Goal: Task Accomplishment & Management: Complete application form

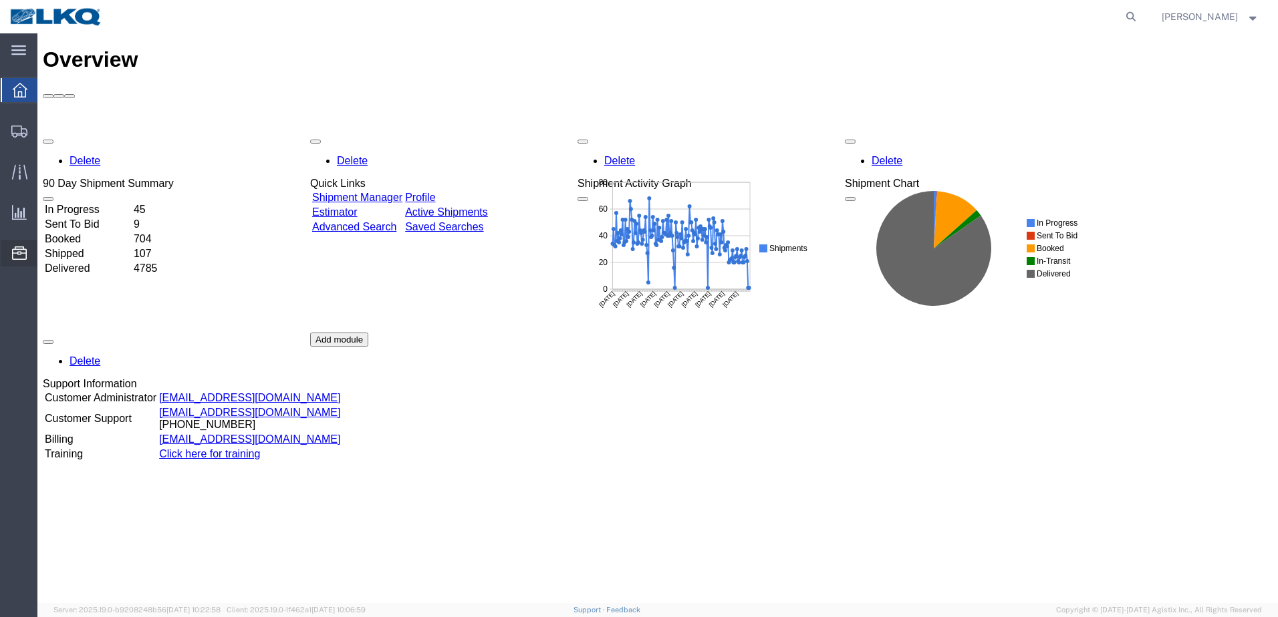
drag, startPoint x: 100, startPoint y: 342, endPoint x: 115, endPoint y: 295, distance: 49.9
click at [0, 0] on span "Location Appointment" at bounding box center [0, 0] width 0 height 0
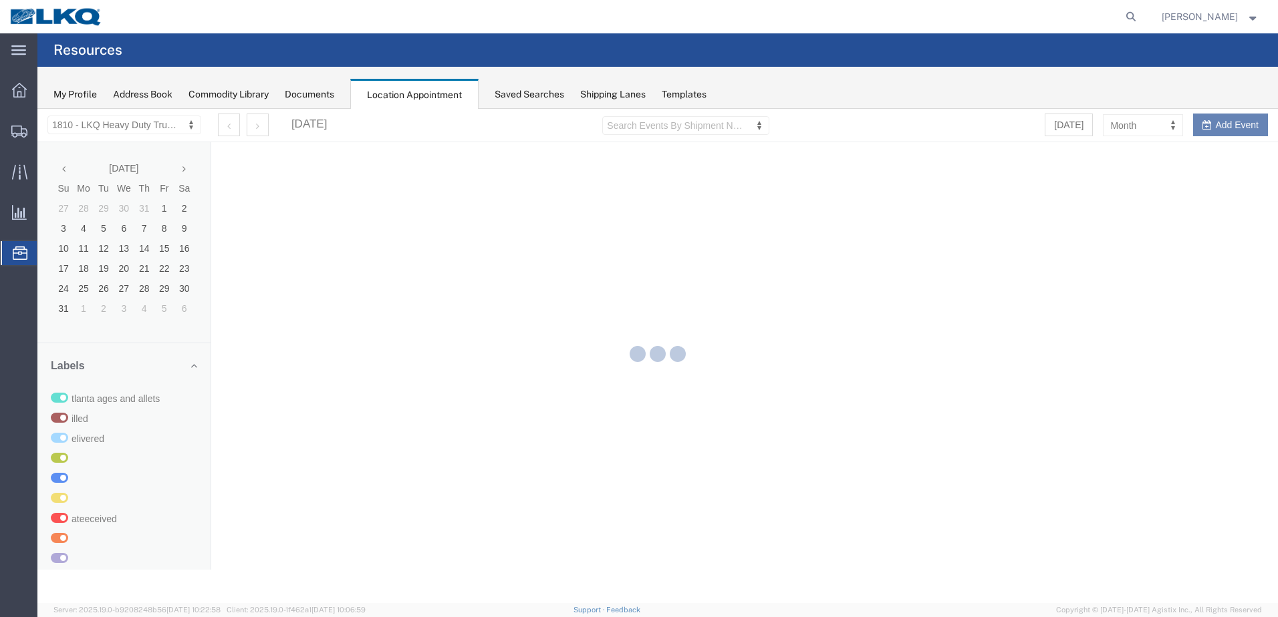
select select "27660"
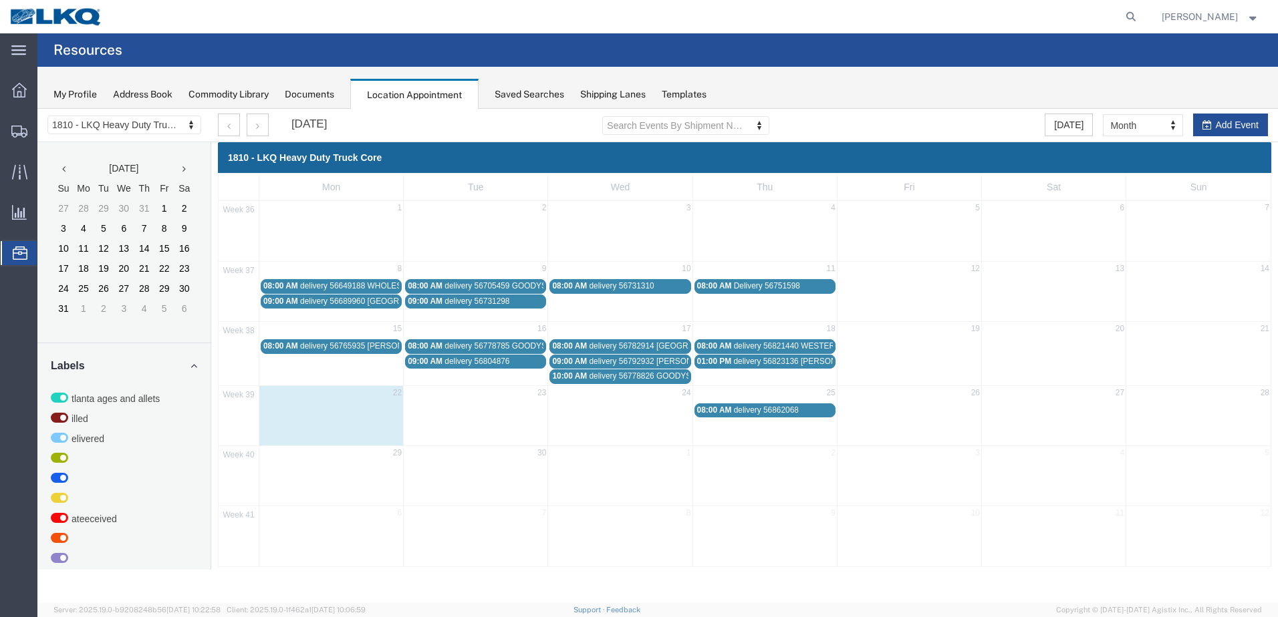
click at [766, 410] on span "delivery 56862068" at bounding box center [766, 410] width 65 height 9
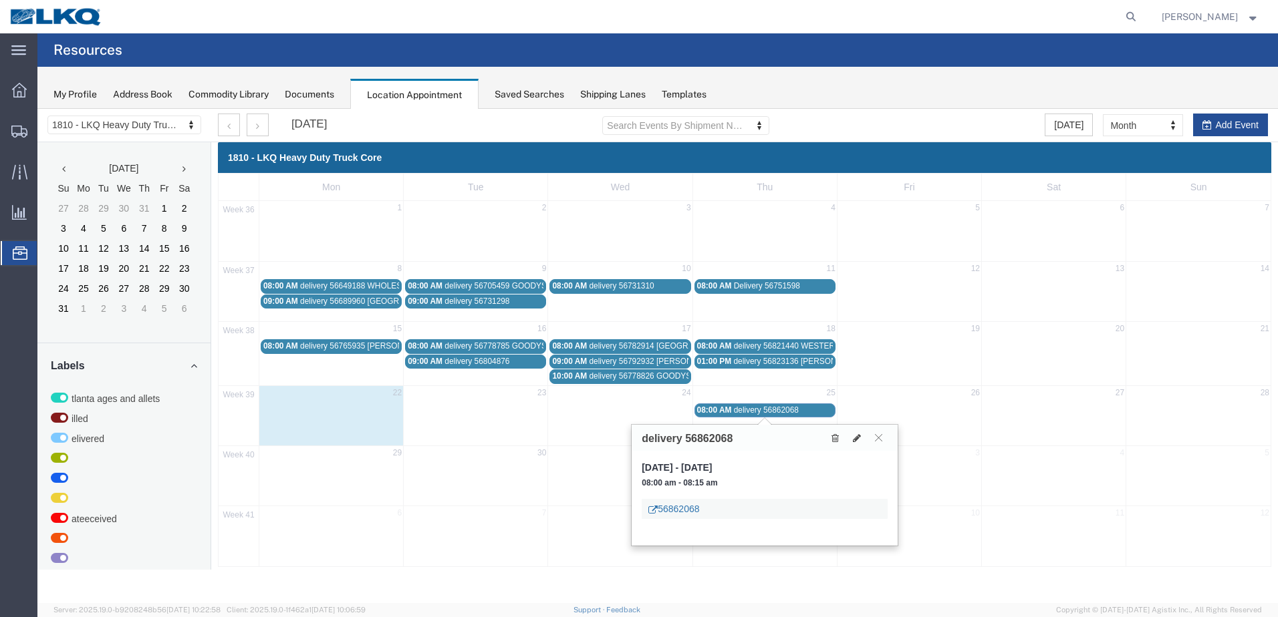
click at [693, 510] on link "56862068" at bounding box center [673, 508] width 51 height 13
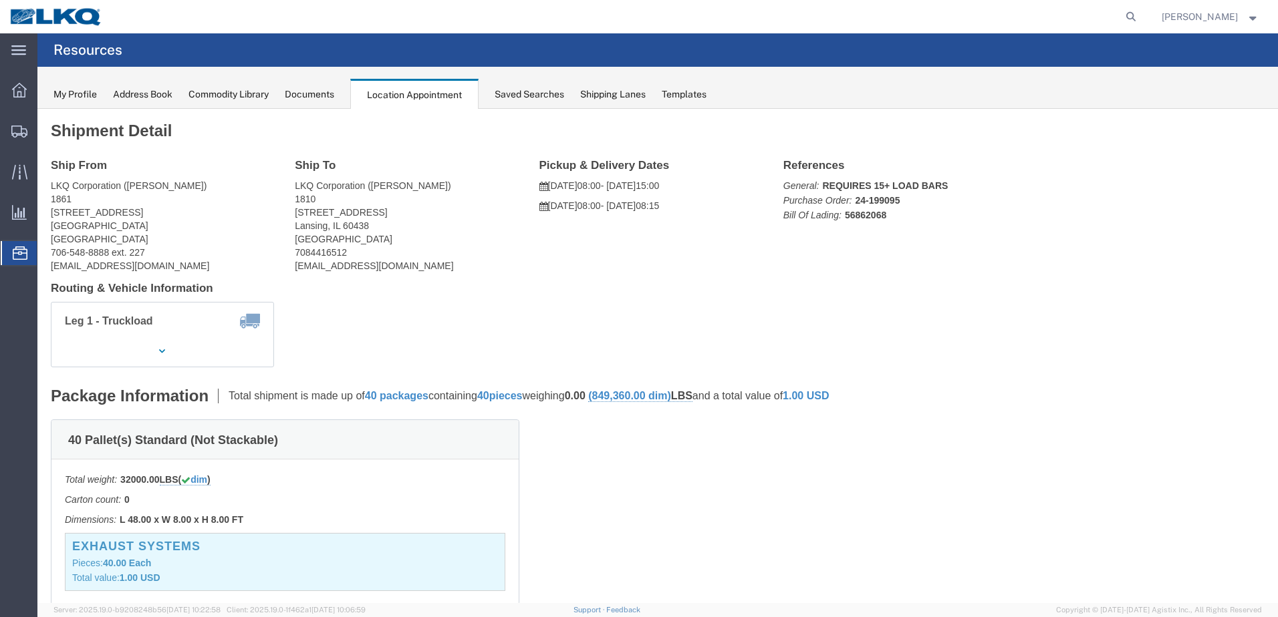
click at [313, 92] on div "Documents" at bounding box center [309, 95] width 49 height 14
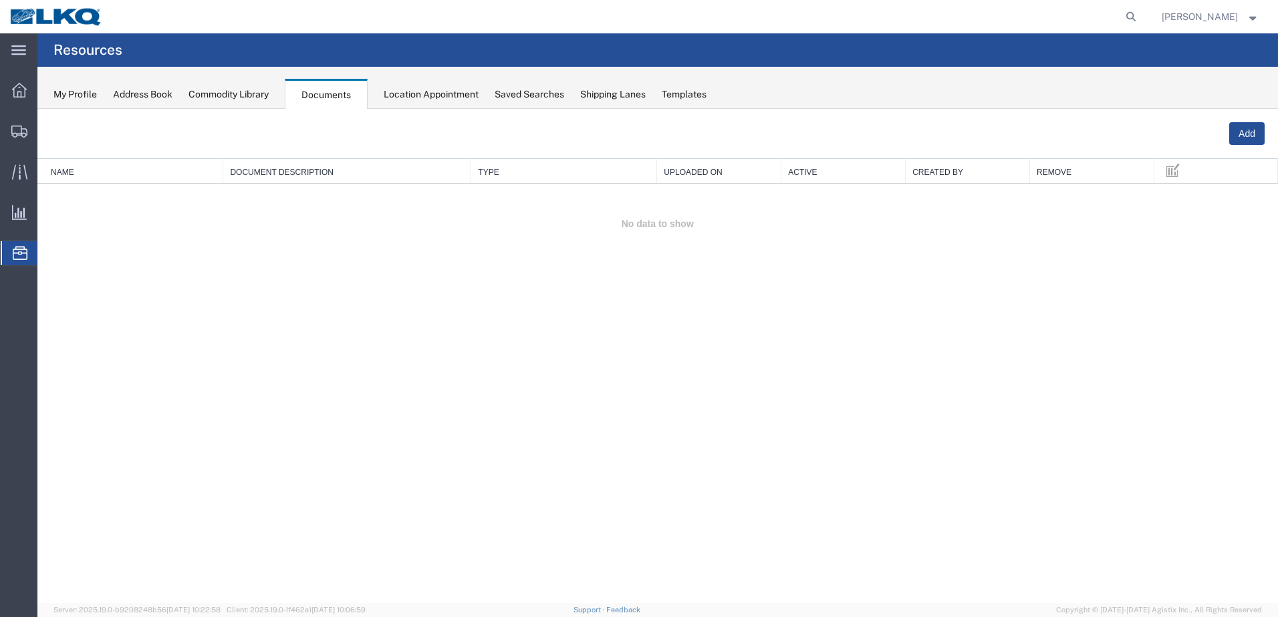
click at [74, 97] on div "My Profile" at bounding box center [74, 95] width 43 height 14
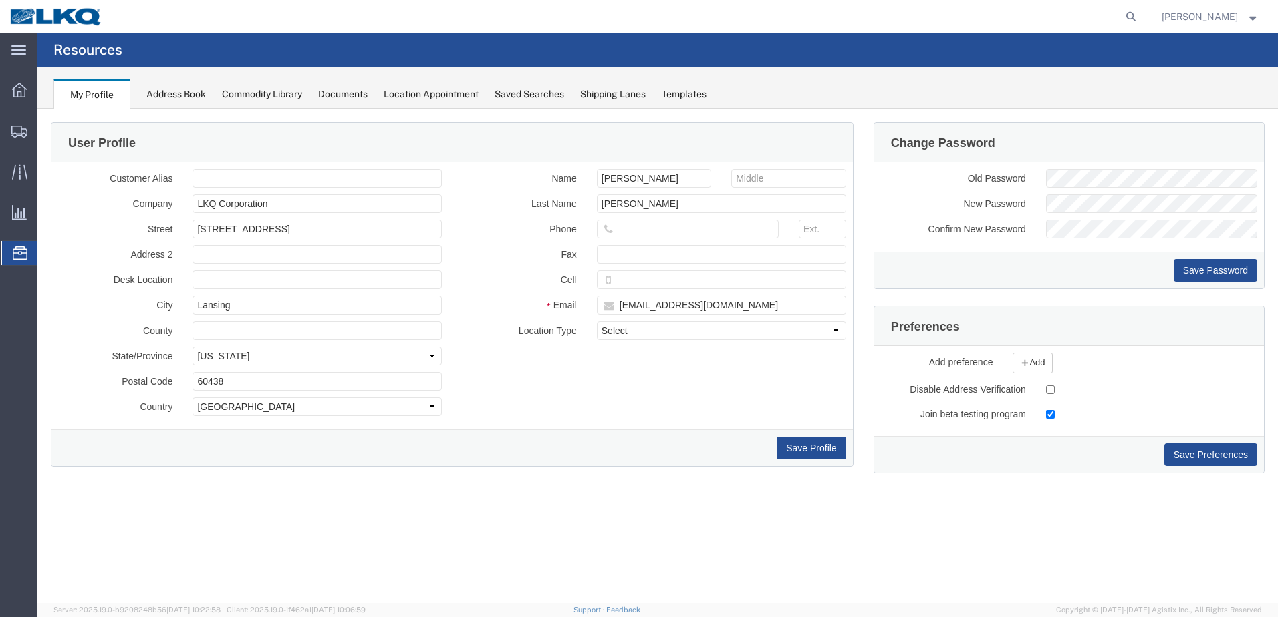
click at [625, 96] on div "Shipping Lanes" at bounding box center [612, 95] width 65 height 14
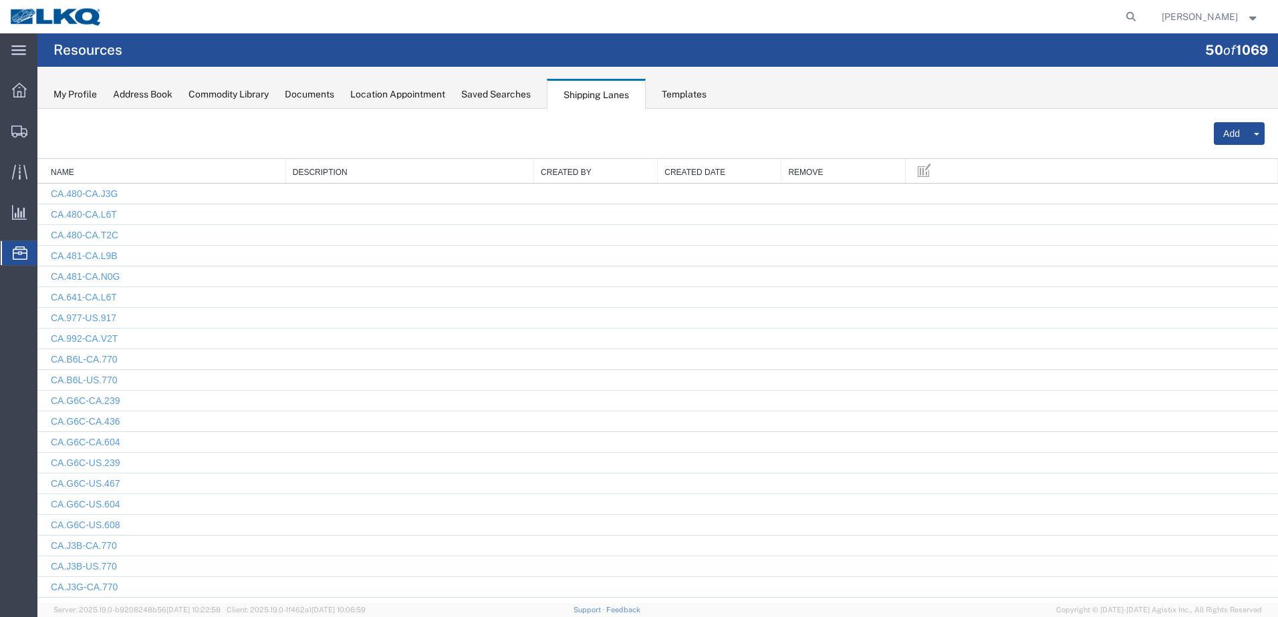
click at [81, 94] on div "My Profile" at bounding box center [74, 95] width 43 height 14
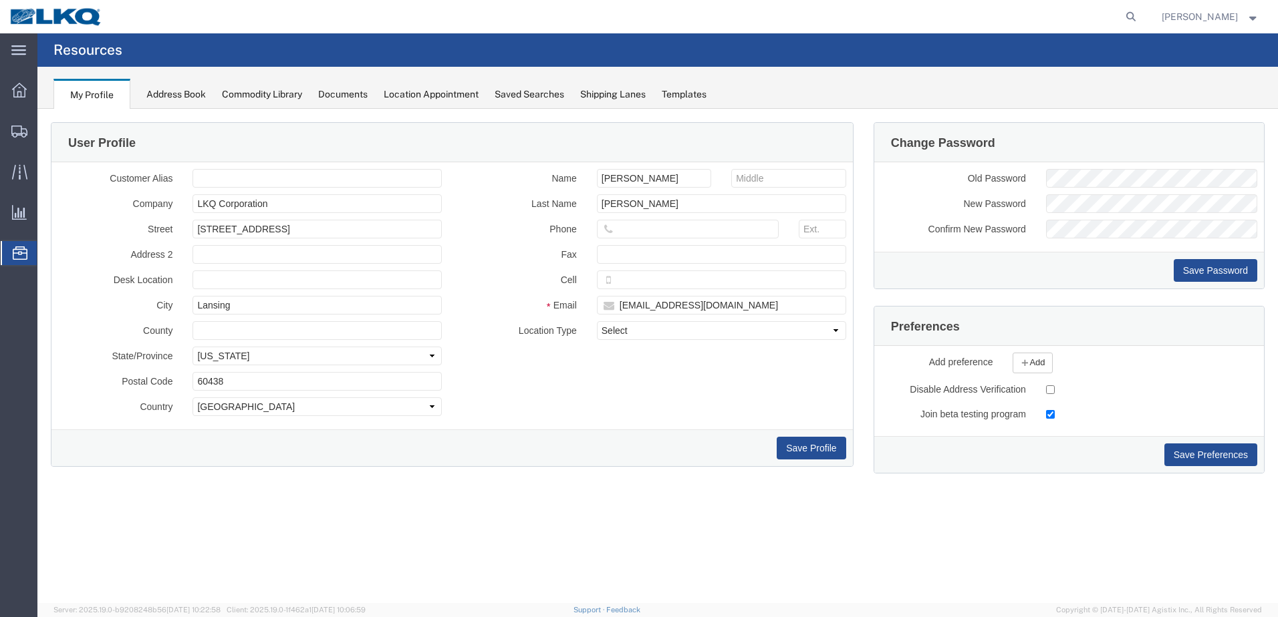
click at [0, 0] on span "Location Appointment" at bounding box center [0, 0] width 0 height 0
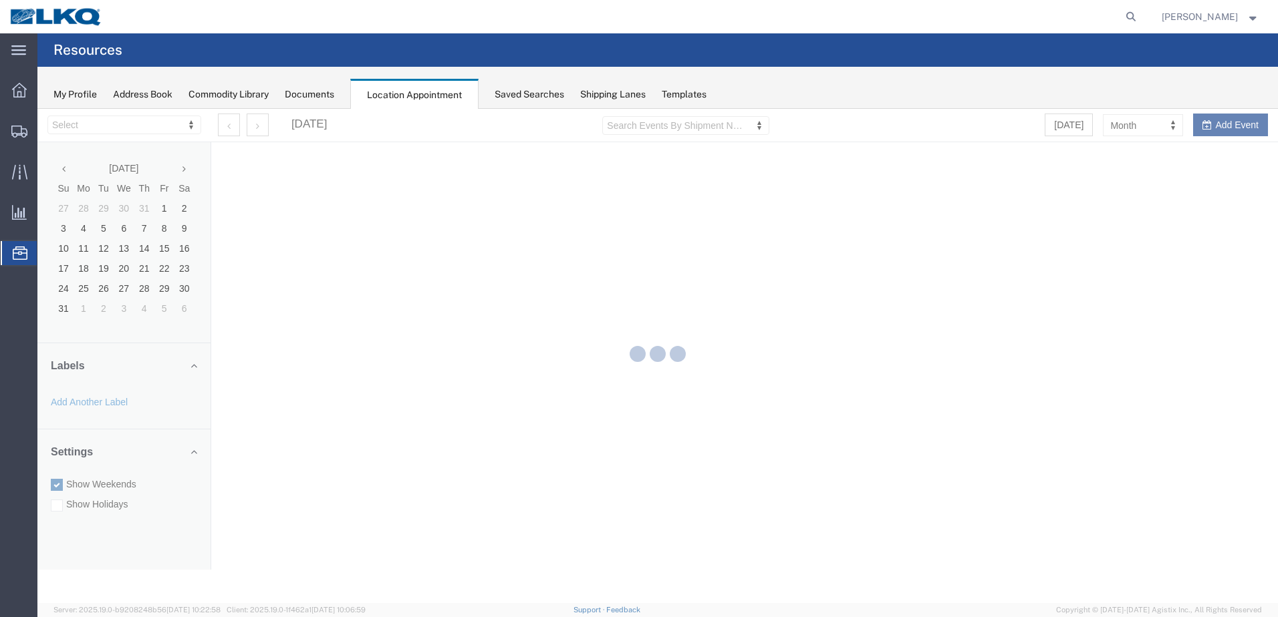
select select "27660"
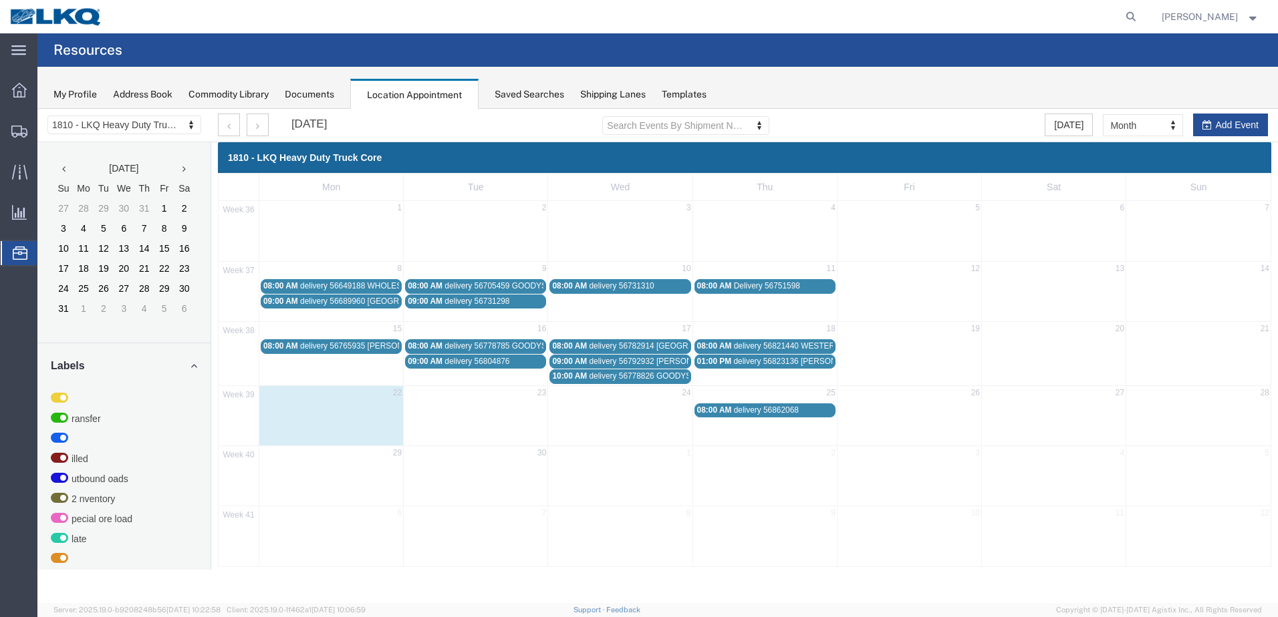
click at [798, 408] on span "delivery 56862068" at bounding box center [766, 410] width 65 height 9
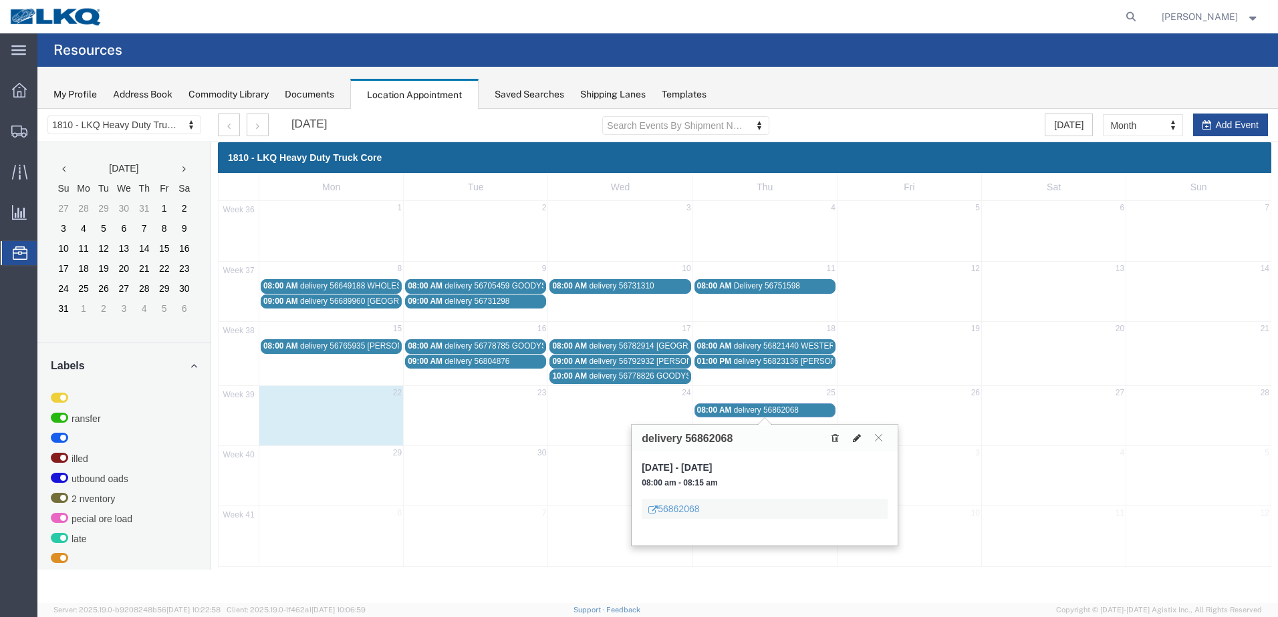
click at [856, 439] on icon at bounding box center [857, 438] width 8 height 9
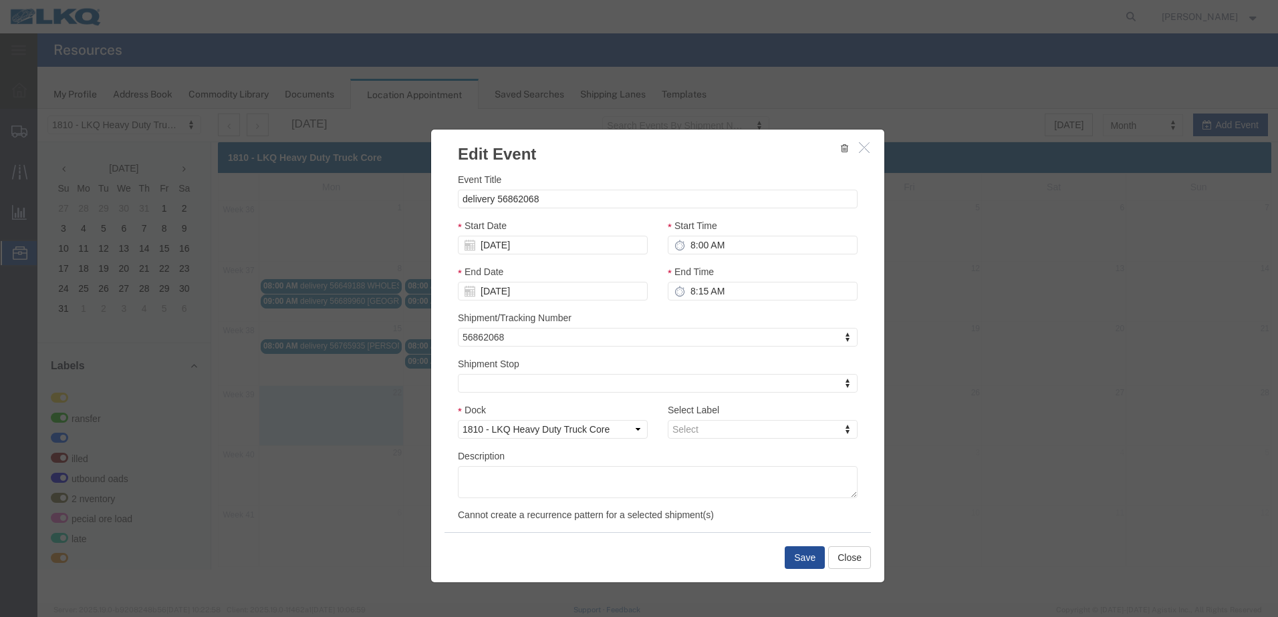
select select
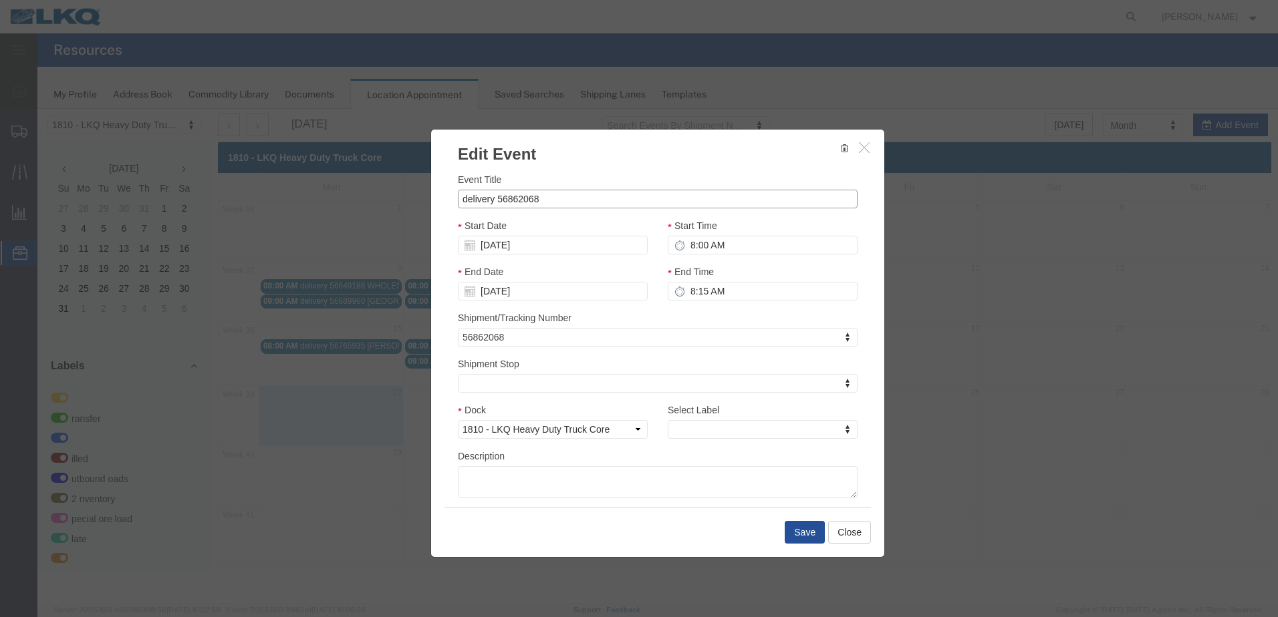
click at [565, 194] on input "delivery 56862068" at bounding box center [658, 199] width 400 height 19
drag, startPoint x: 567, startPoint y: 200, endPoint x: 541, endPoint y: 199, distance: 25.4
click at [541, 199] on input "delivery 56862068 [PERSON_NAME] dpf" at bounding box center [658, 199] width 400 height 19
drag, startPoint x: 587, startPoint y: 199, endPoint x: 542, endPoint y: 199, distance: 45.4
click at [542, 199] on input "delivery 56862068 [PERSON_NAME] dpf" at bounding box center [658, 199] width 400 height 19
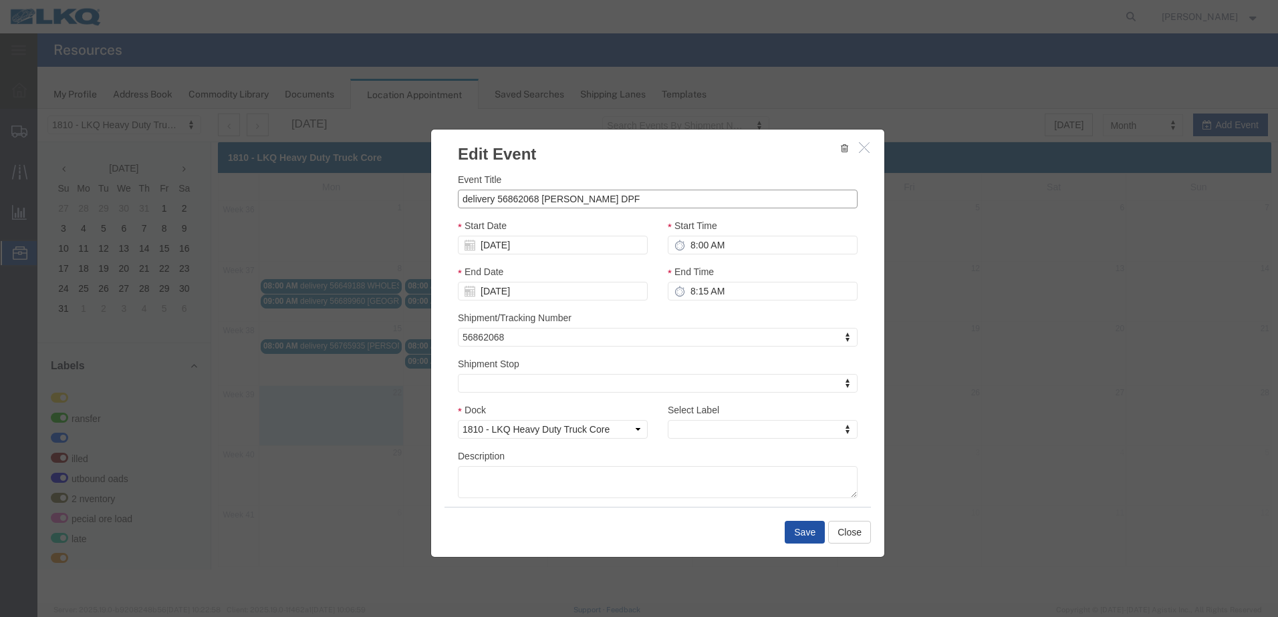
type input "delivery 56862068 [PERSON_NAME] DPF"
click at [798, 535] on button "Save" at bounding box center [804, 532] width 40 height 23
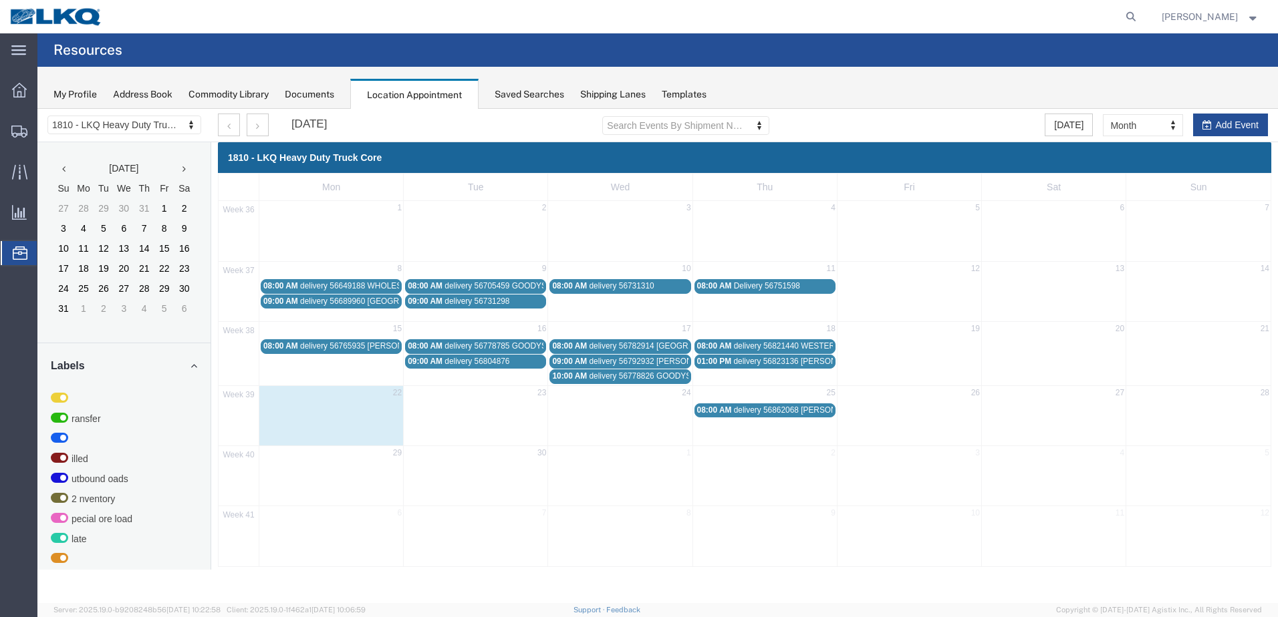
click at [776, 408] on span "delivery 56862068 [PERSON_NAME] DPF" at bounding box center [809, 410] width 150 height 9
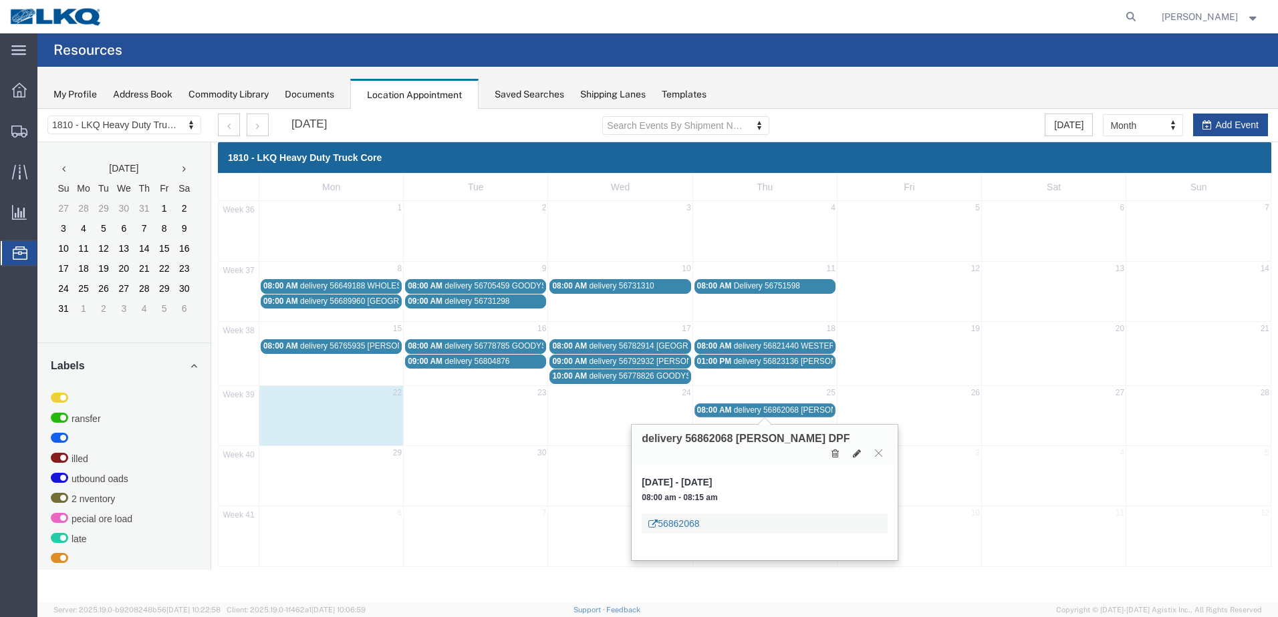
click at [680, 517] on link "56862068" at bounding box center [673, 523] width 51 height 13
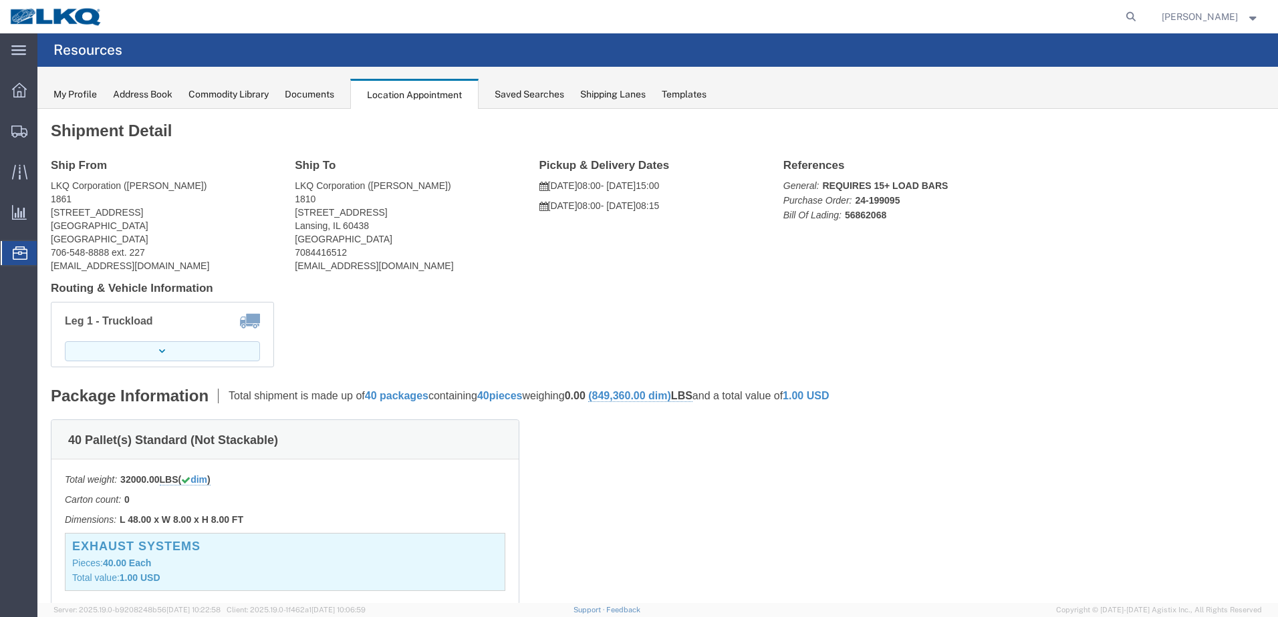
click icon "button"
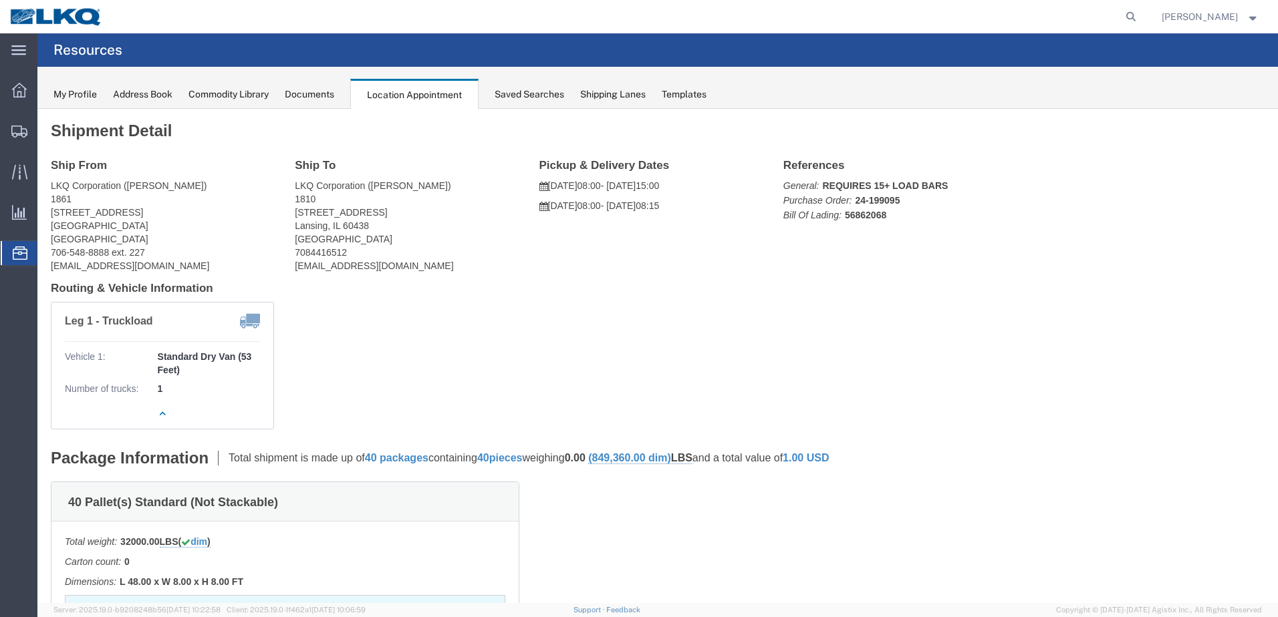
click div "Leg 1 - Truckload Vehicle 1: Standard Dry Van (53 Feet) Number of trucks: 1"
click address "LKQ Corporation ([PERSON_NAME]) 1861 [STREET_ADDRESS] 706-548-8888 ext. 227 [EM…"
click icon "button"
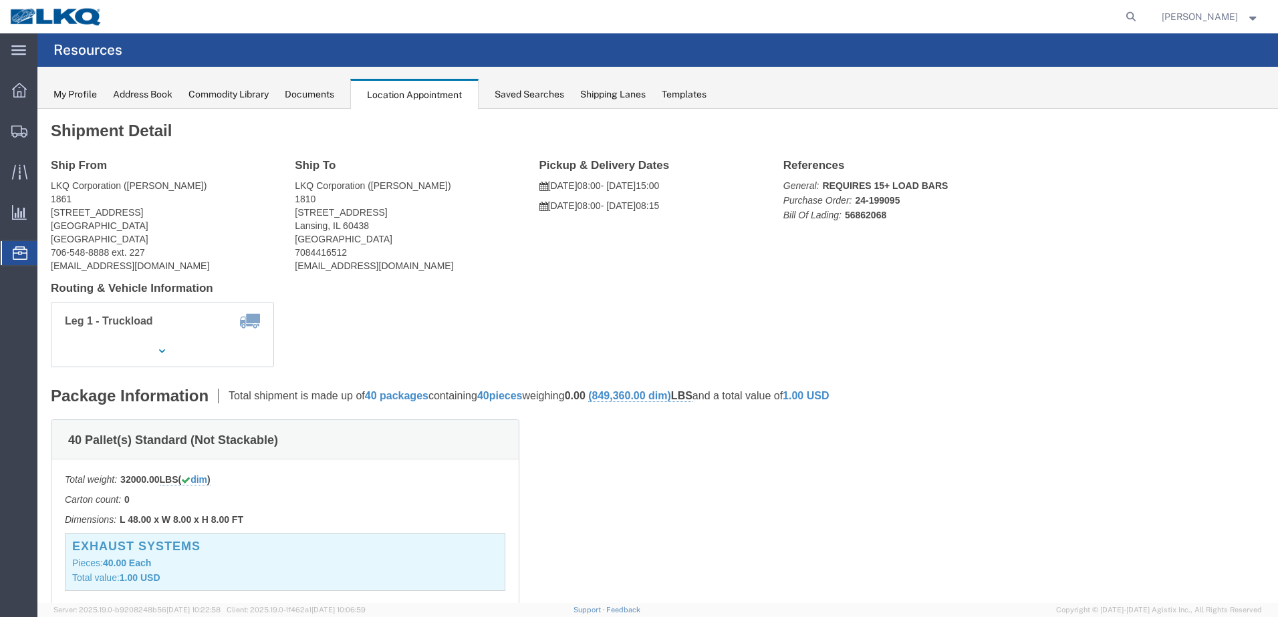
click at [626, 96] on div "Shipping Lanes" at bounding box center [612, 95] width 65 height 14
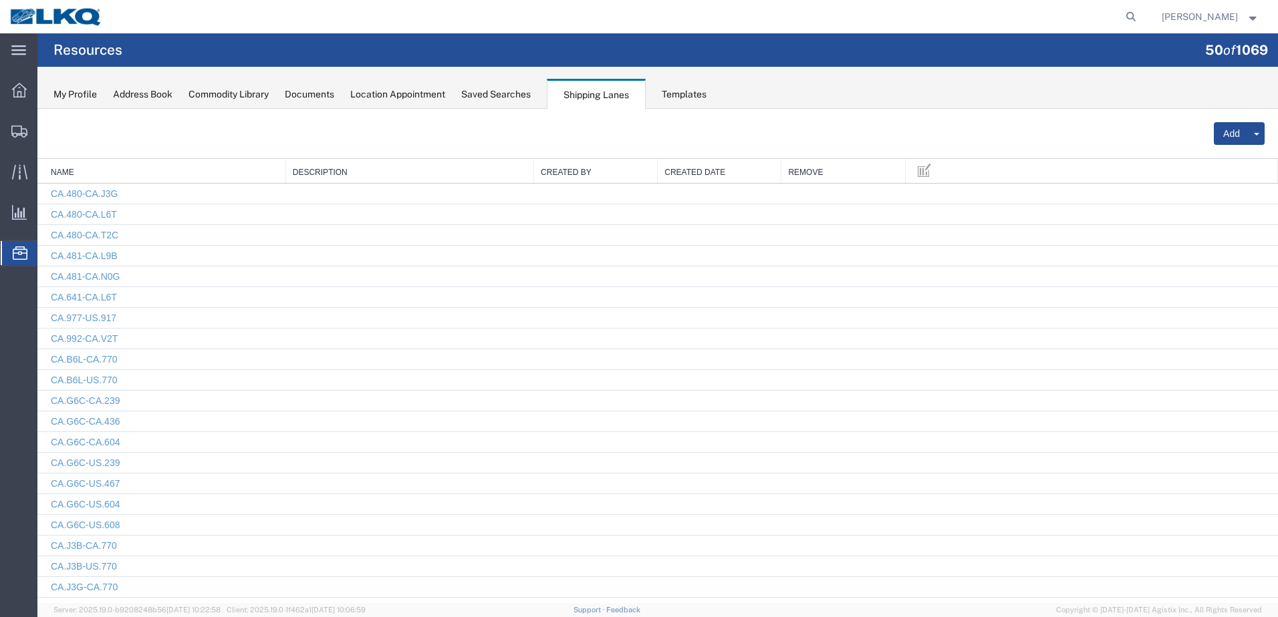
click at [672, 95] on div "Templates" at bounding box center [684, 95] width 45 height 14
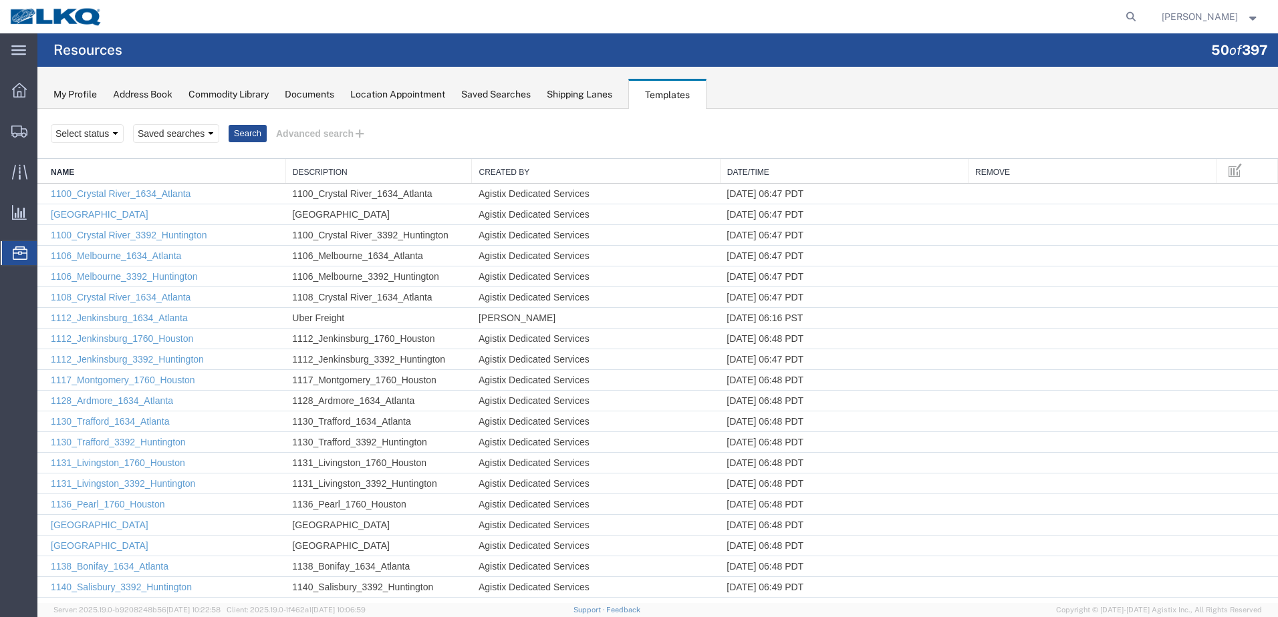
click at [331, 96] on div "Documents" at bounding box center [309, 95] width 49 height 14
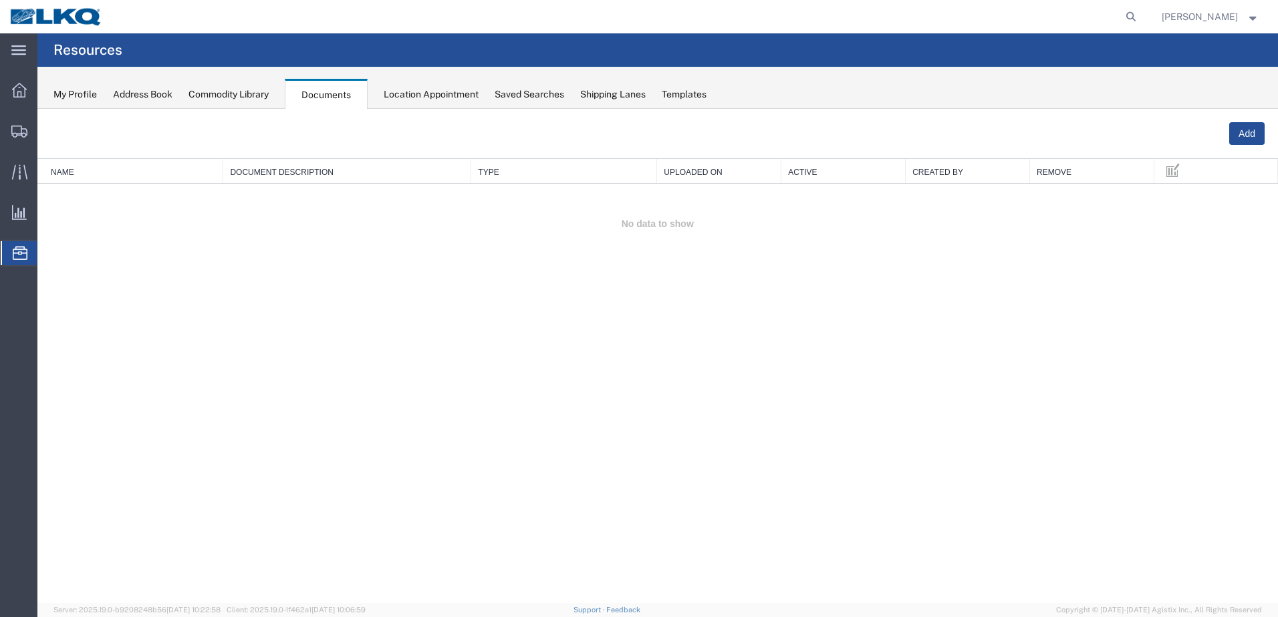
click at [433, 92] on div "Location Appointment" at bounding box center [431, 95] width 95 height 14
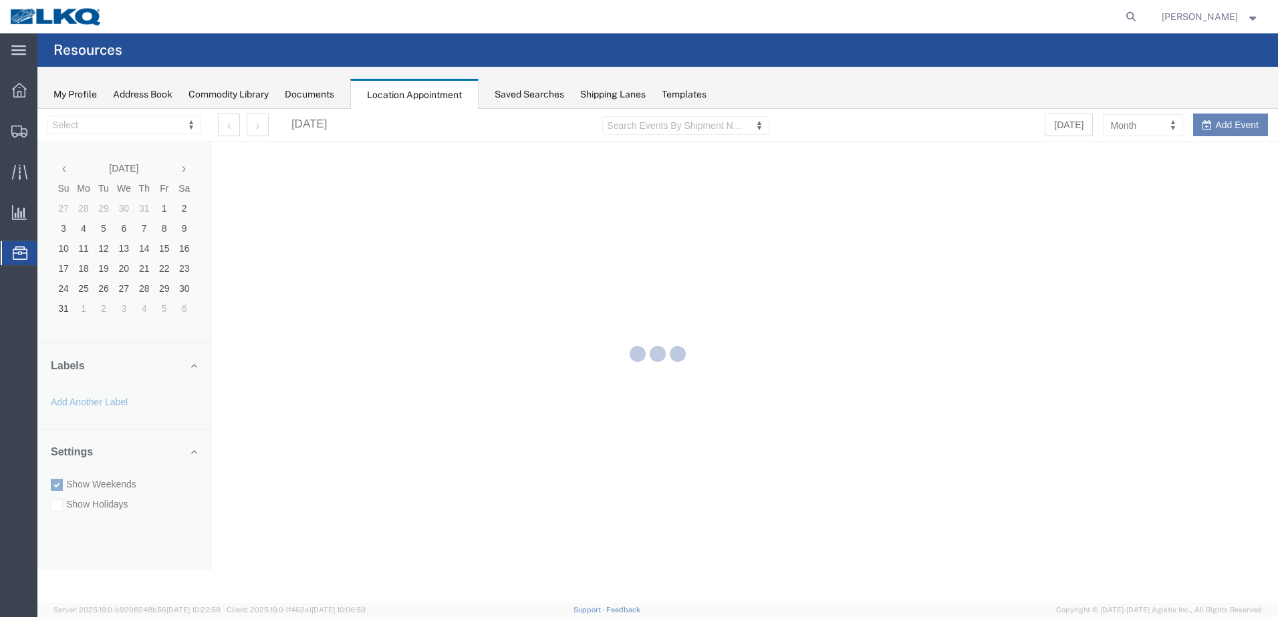
select select "27660"
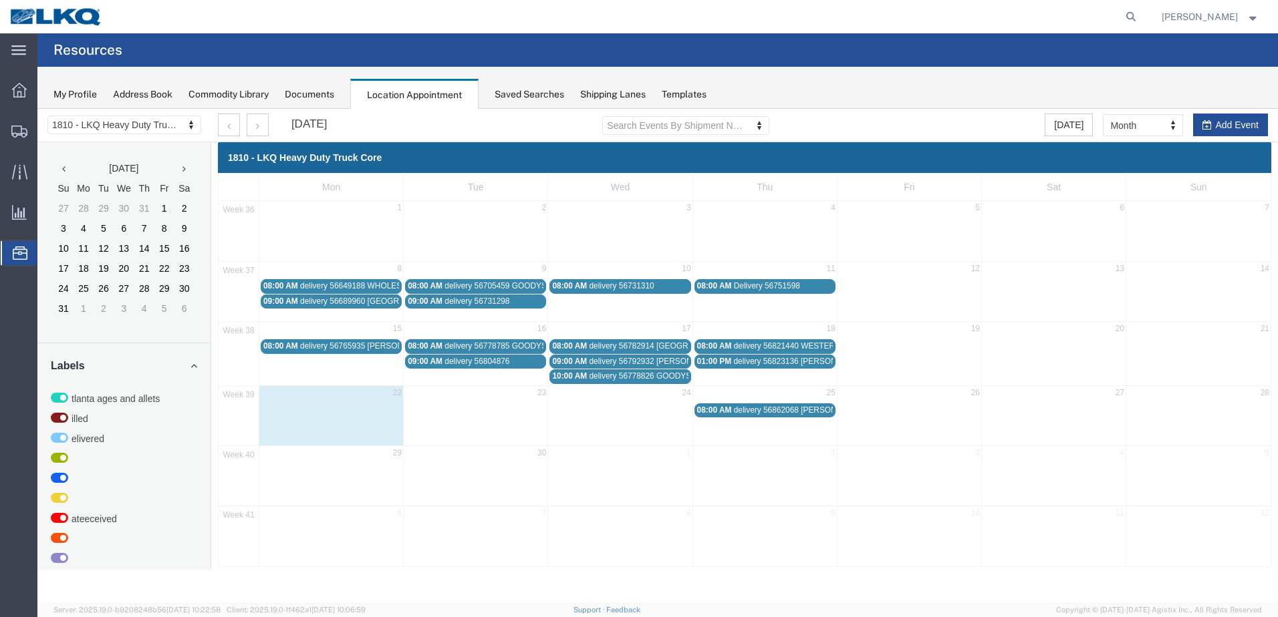
click at [742, 412] on span "delivery 56862068 [PERSON_NAME] DPF" at bounding box center [809, 410] width 150 height 9
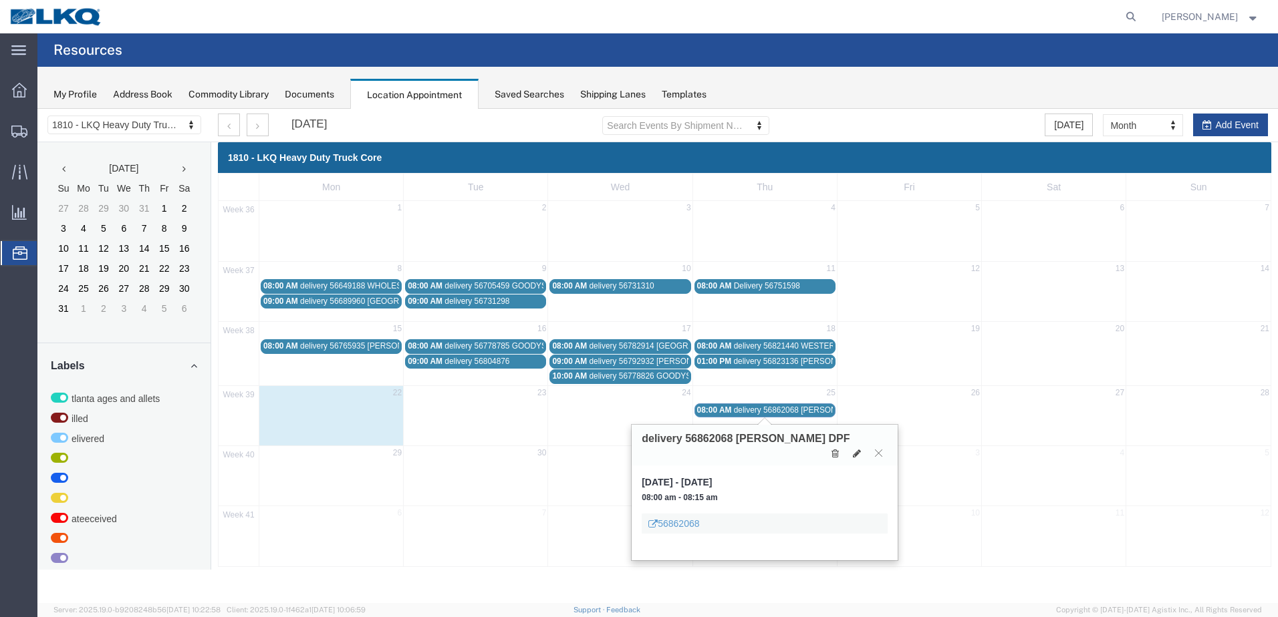
click at [742, 412] on span "delivery 56862068 [PERSON_NAME] DPF" at bounding box center [809, 410] width 150 height 9
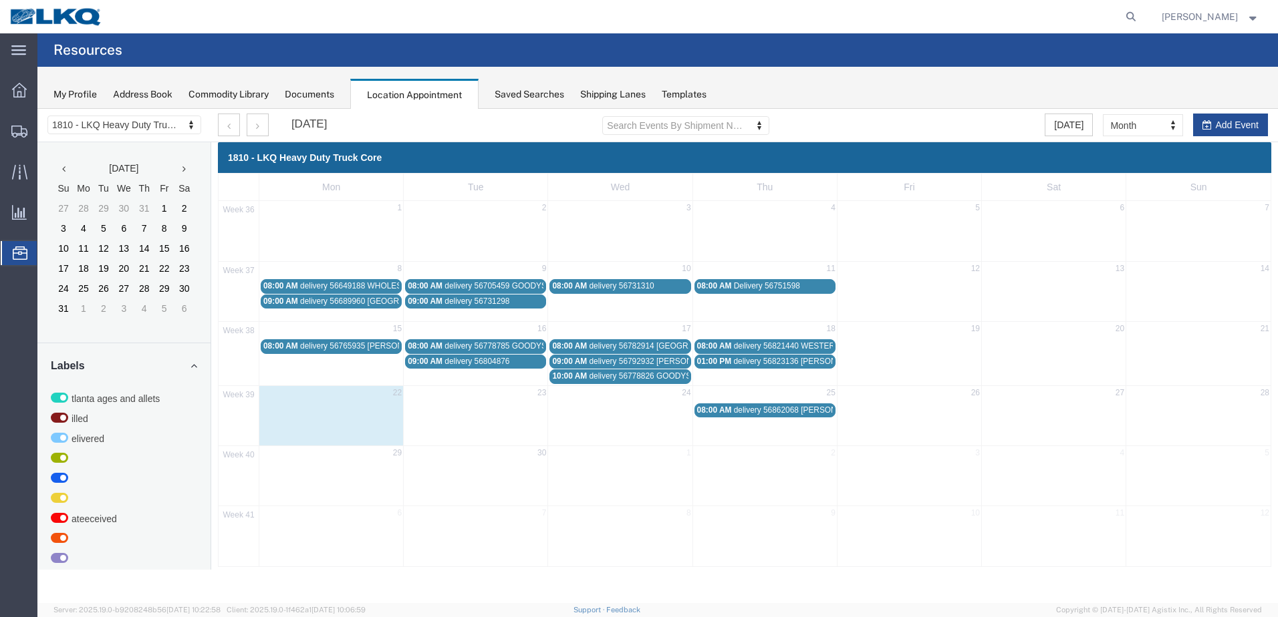
click at [742, 412] on span "delivery 56862068 [PERSON_NAME] DPF" at bounding box center [809, 410] width 150 height 9
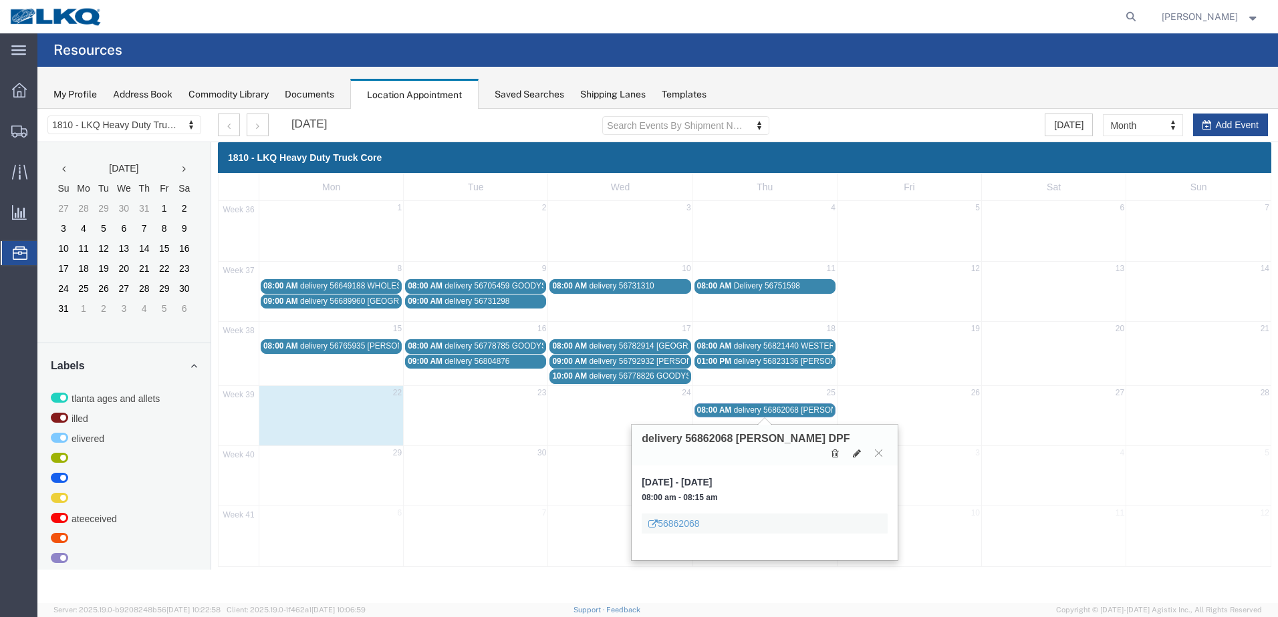
click at [711, 408] on span "08:00 AM" at bounding box center [714, 410] width 35 height 9
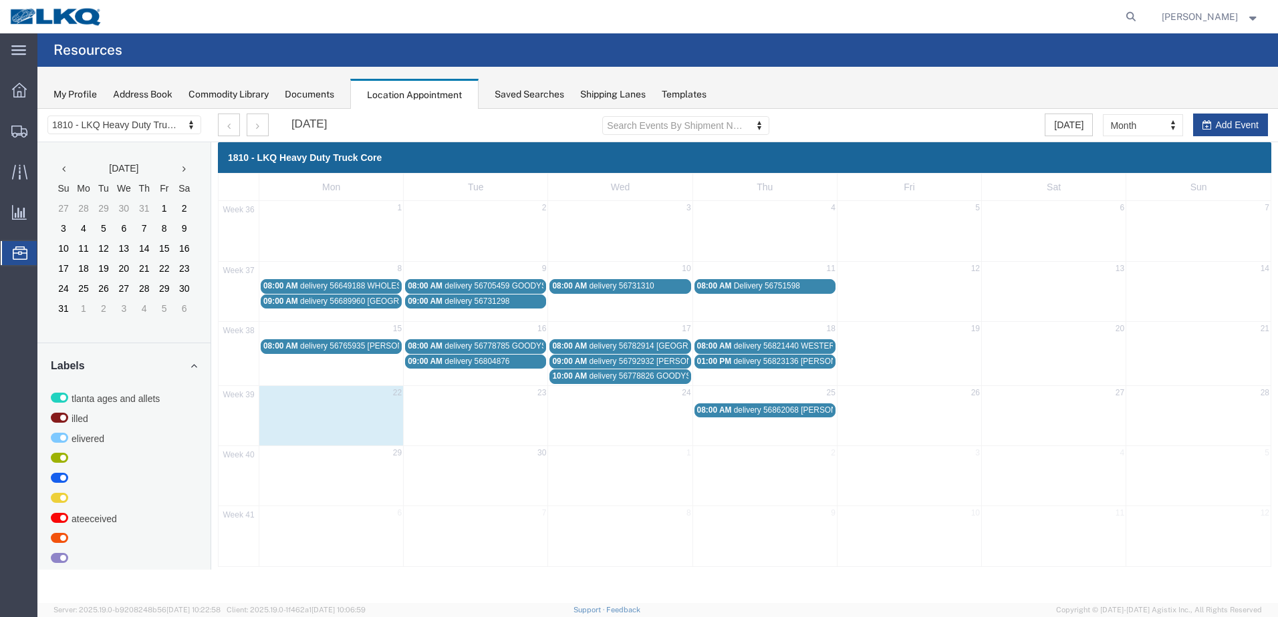
click at [742, 408] on span "delivery 56862068 [PERSON_NAME] DPF" at bounding box center [809, 410] width 150 height 9
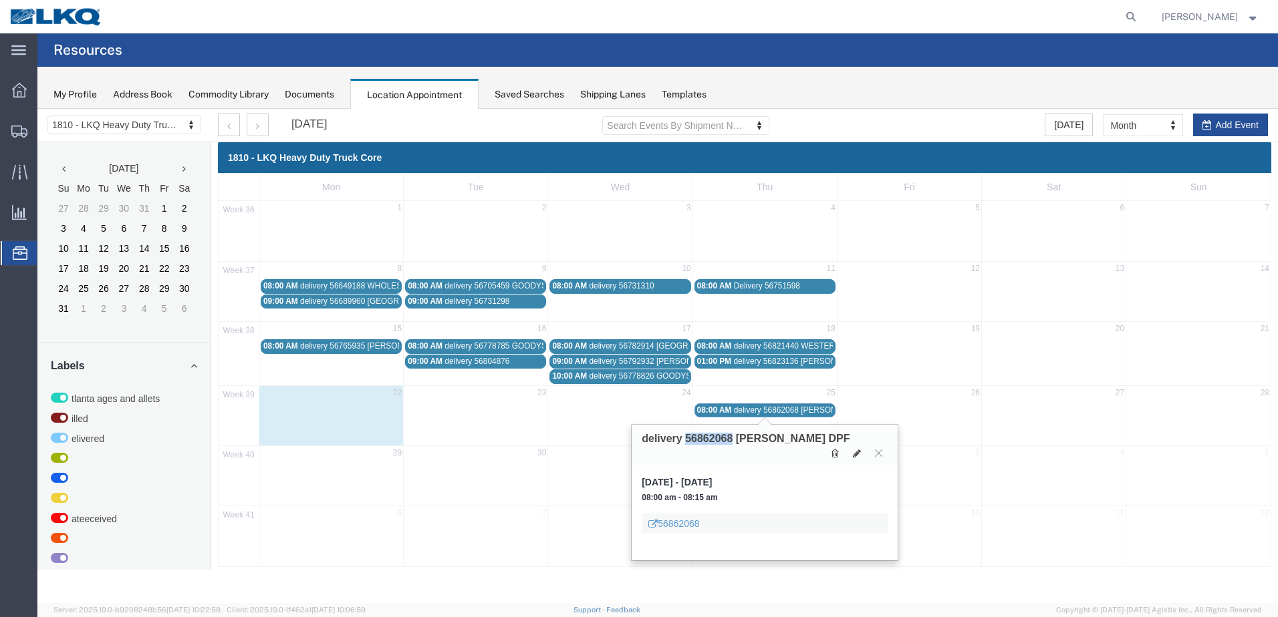
drag, startPoint x: 732, startPoint y: 438, endPoint x: 686, endPoint y: 438, distance: 45.4
click at [686, 438] on h3 "delivery 56862068 [PERSON_NAME] DPF" at bounding box center [745, 439] width 208 height 12
drag, startPoint x: 686, startPoint y: 438, endPoint x: 695, endPoint y: 439, distance: 8.7
copy h3 "56862068"
click at [686, 517] on link "56862068" at bounding box center [673, 523] width 51 height 13
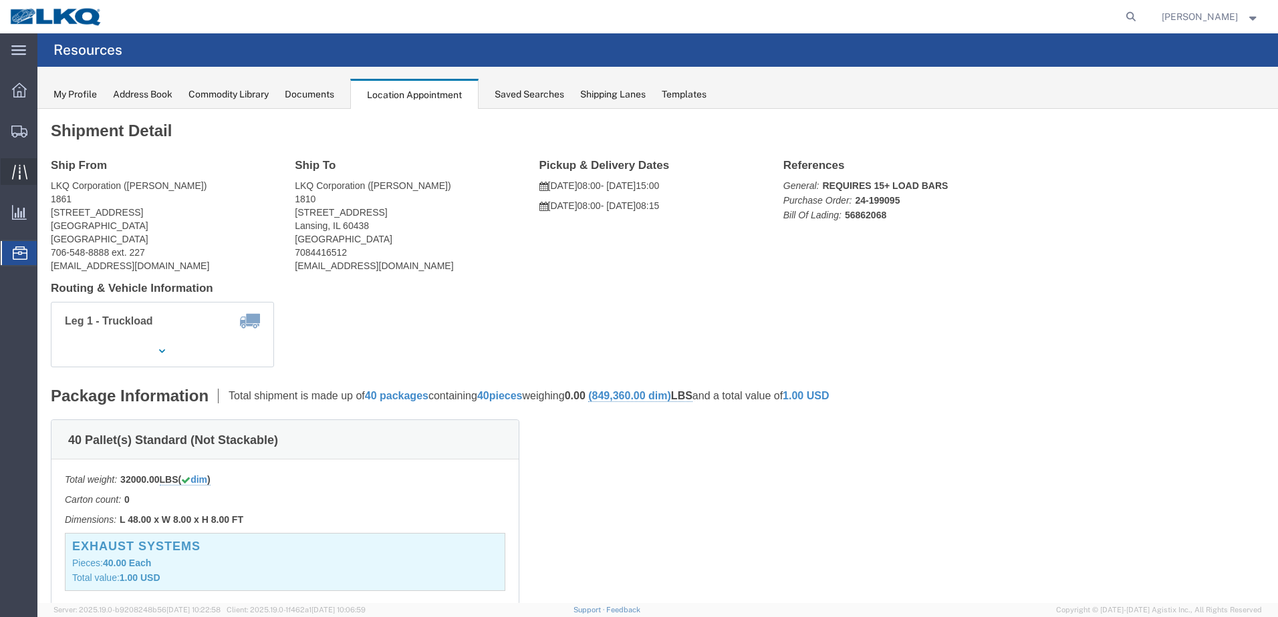
click at [21, 173] on icon at bounding box center [19, 171] width 15 height 15
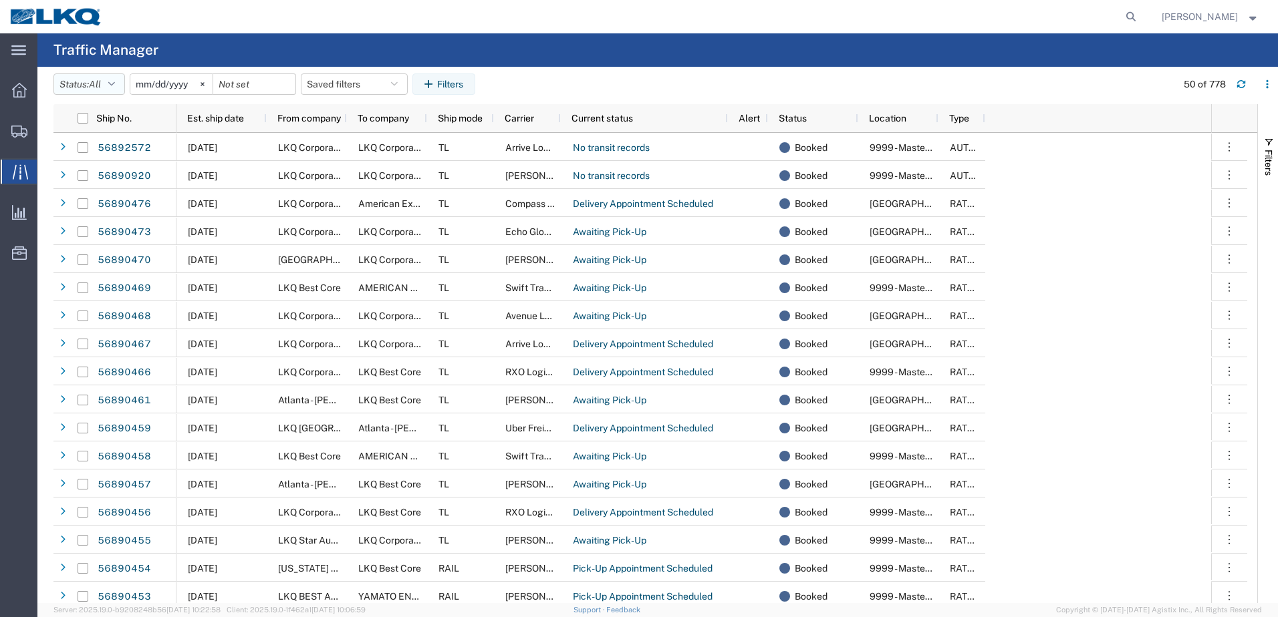
click at [115, 84] on icon "button" at bounding box center [111, 84] width 7 height 9
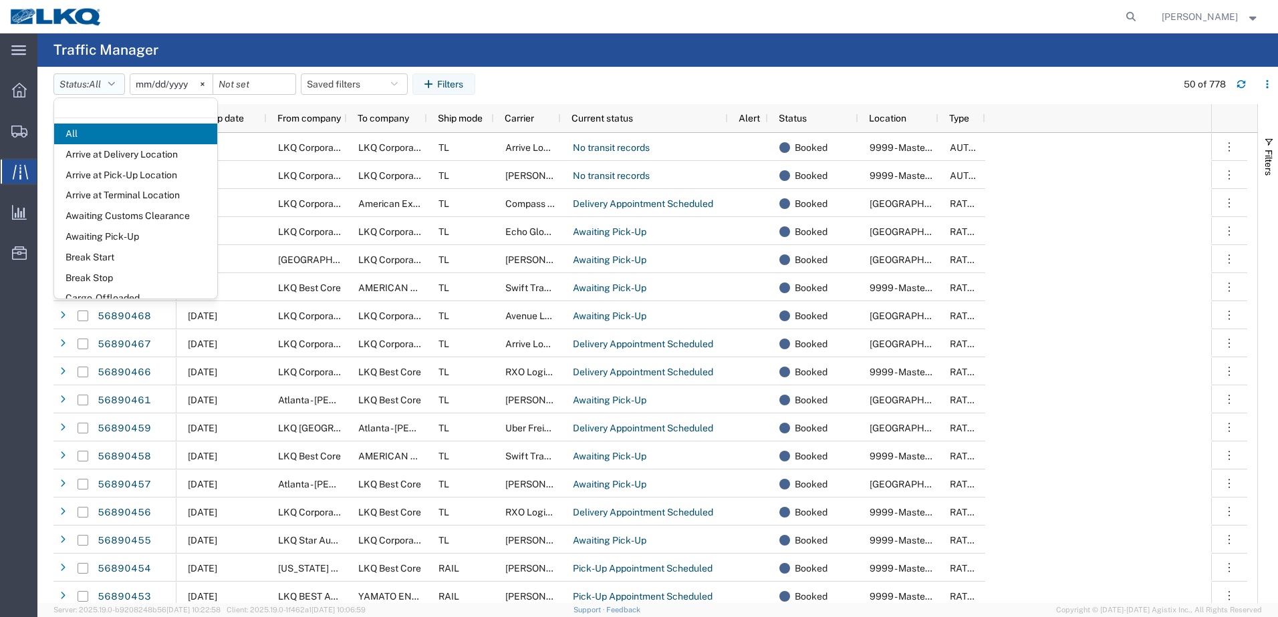
click at [115, 84] on icon "button" at bounding box center [111, 84] width 7 height 9
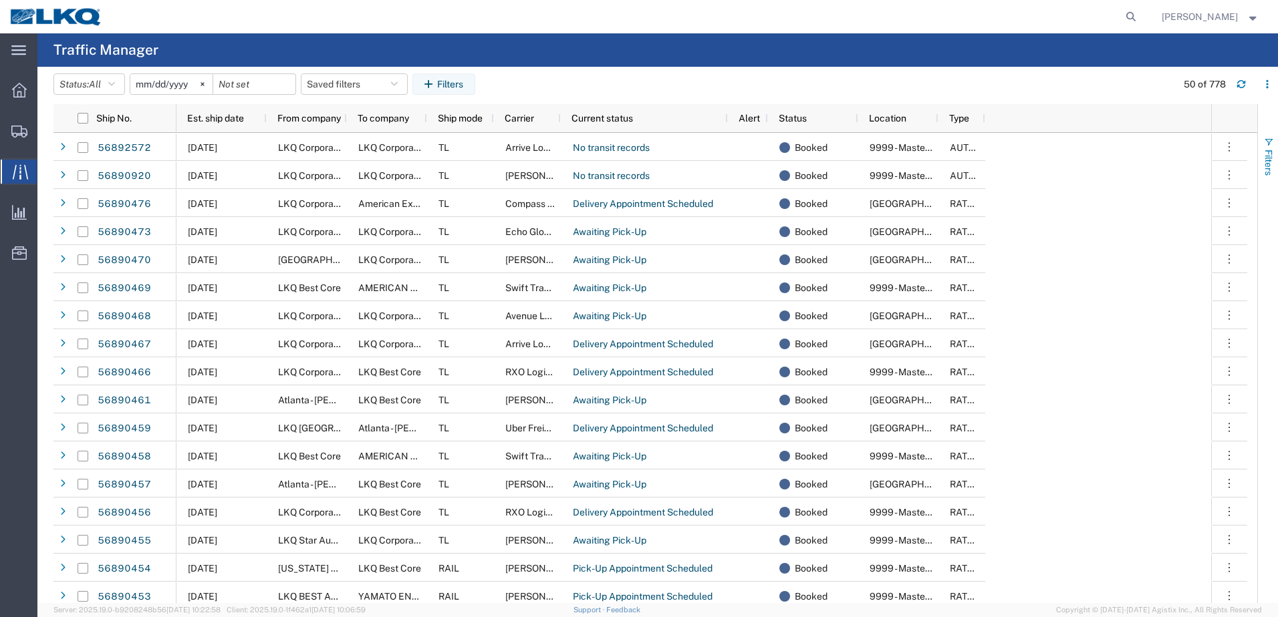
click at [1268, 138] on span "button" at bounding box center [1268, 142] width 11 height 11
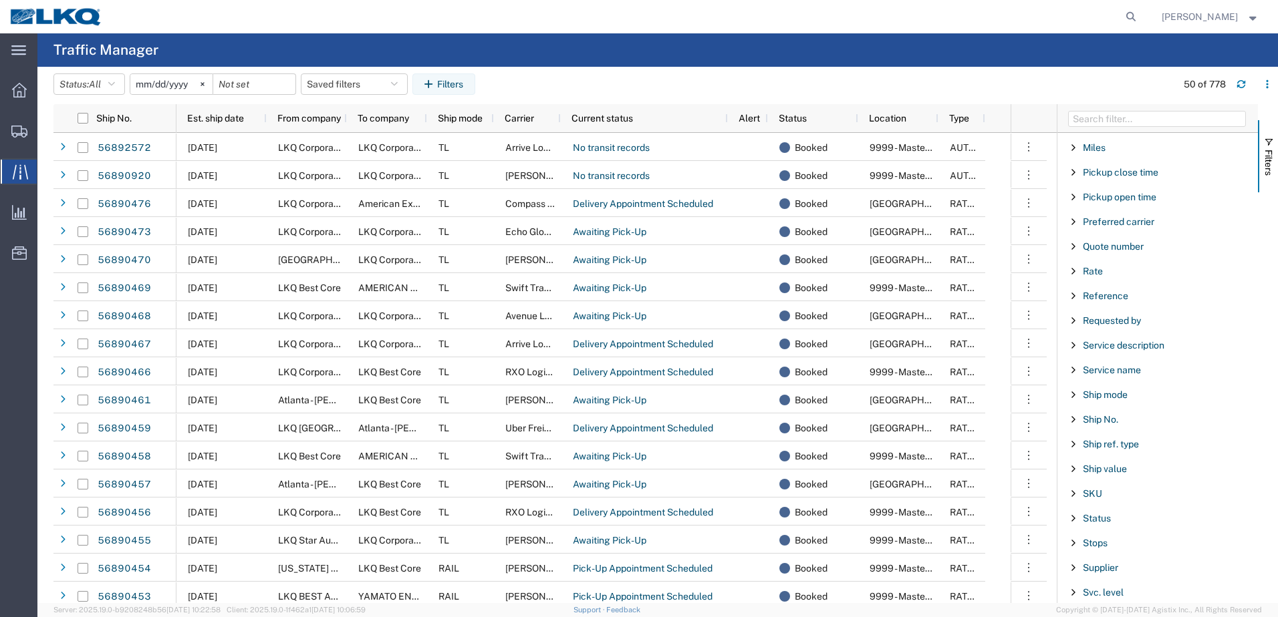
scroll to position [869, 0]
click at [1081, 413] on div "Ship No." at bounding box center [1157, 414] width 200 height 24
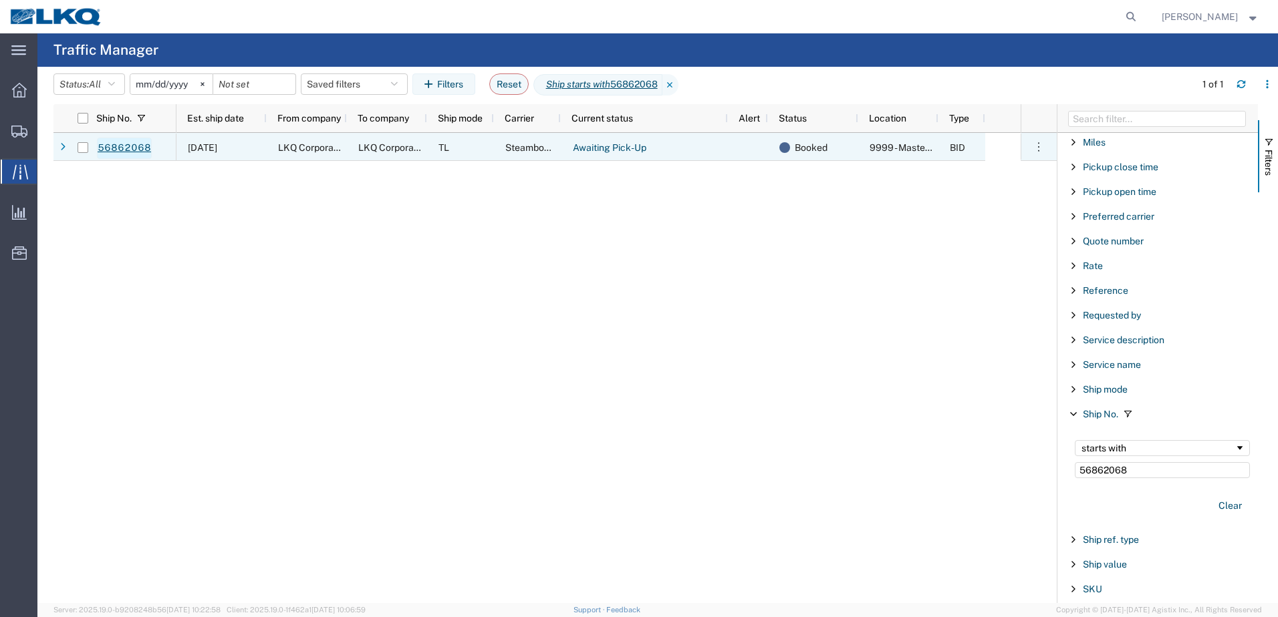
type input "56862068"
click at [124, 148] on link "56862068" at bounding box center [124, 148] width 55 height 21
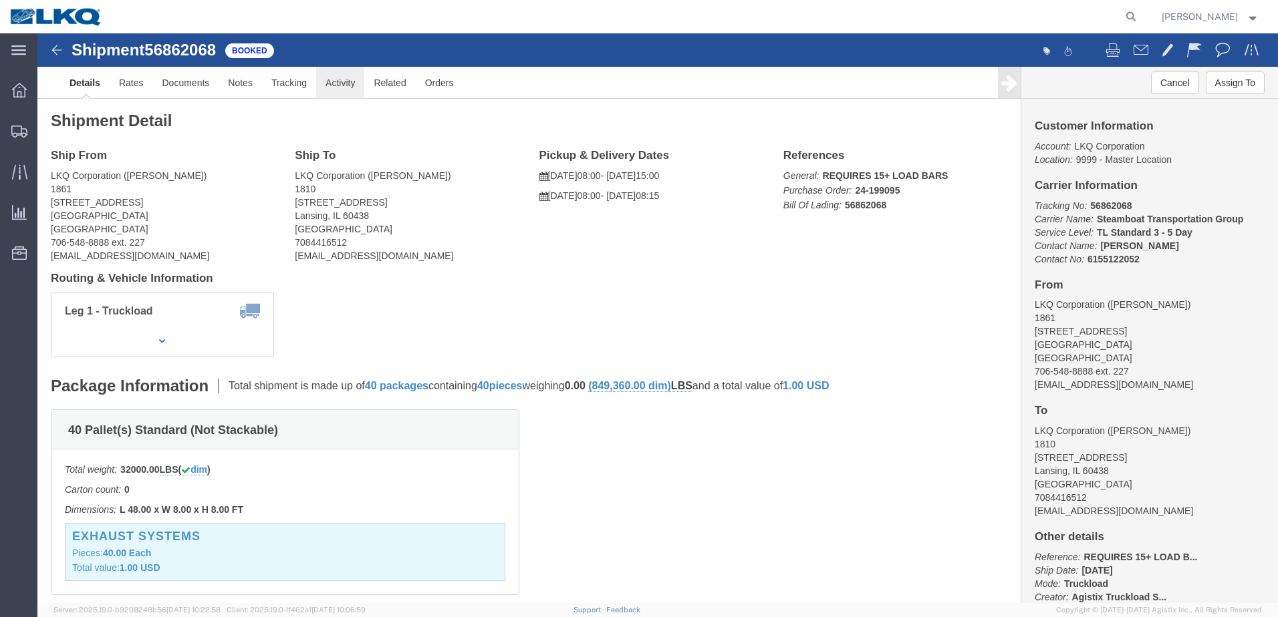
click link "Activity"
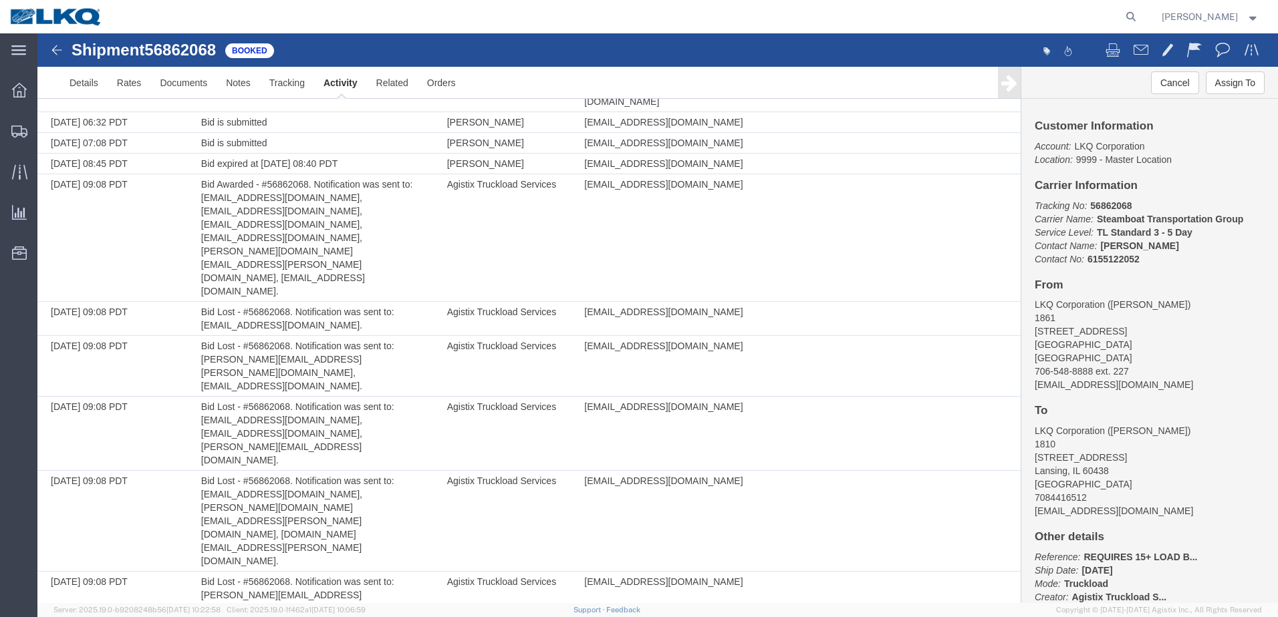
scroll to position [2993, 0]
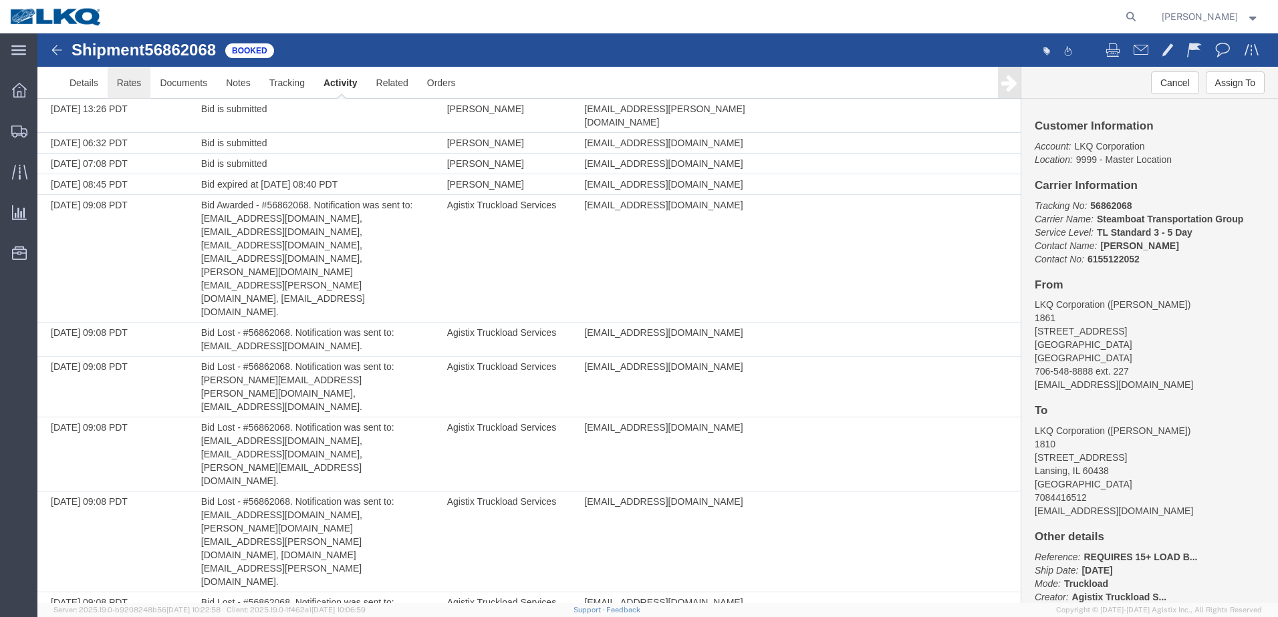
click at [124, 84] on link "Rates" at bounding box center [129, 83] width 43 height 32
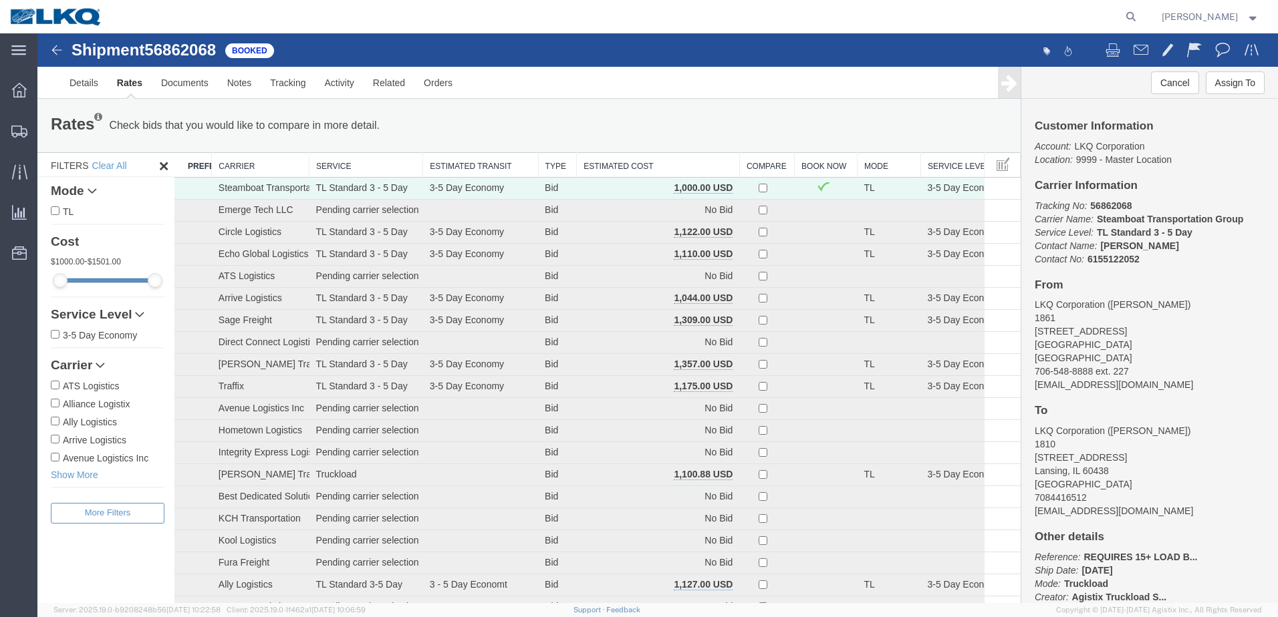
click at [58, 49] on img at bounding box center [57, 50] width 16 height 16
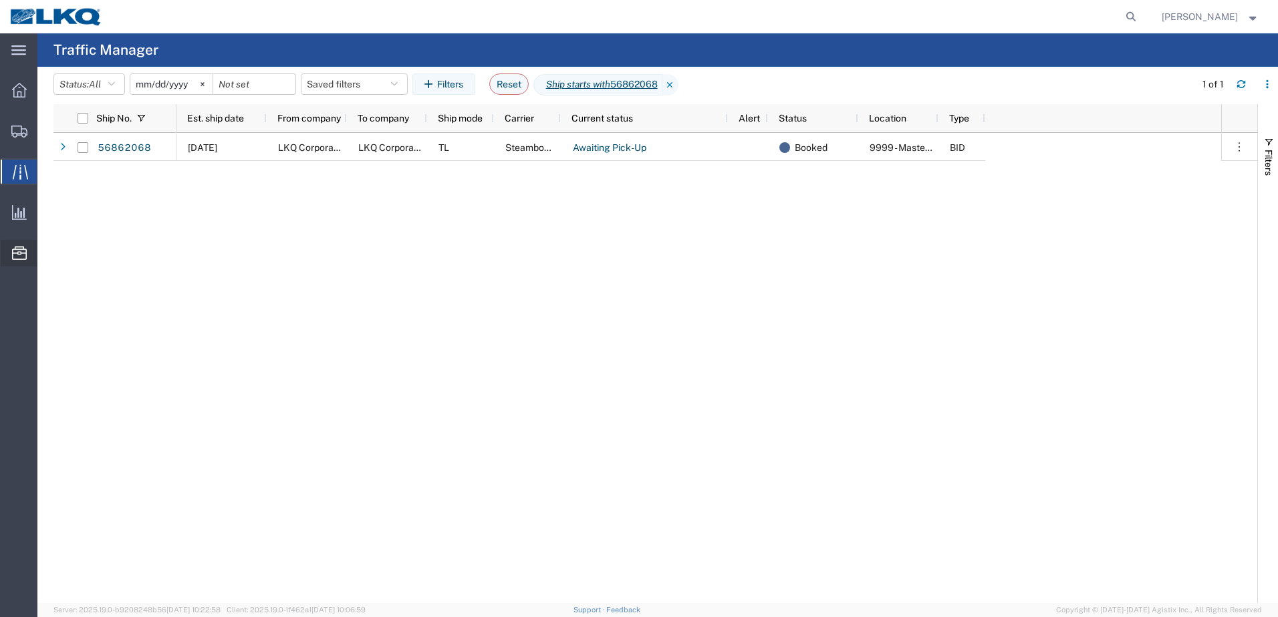
click at [0, 0] on span "Location Appointment" at bounding box center [0, 0] width 0 height 0
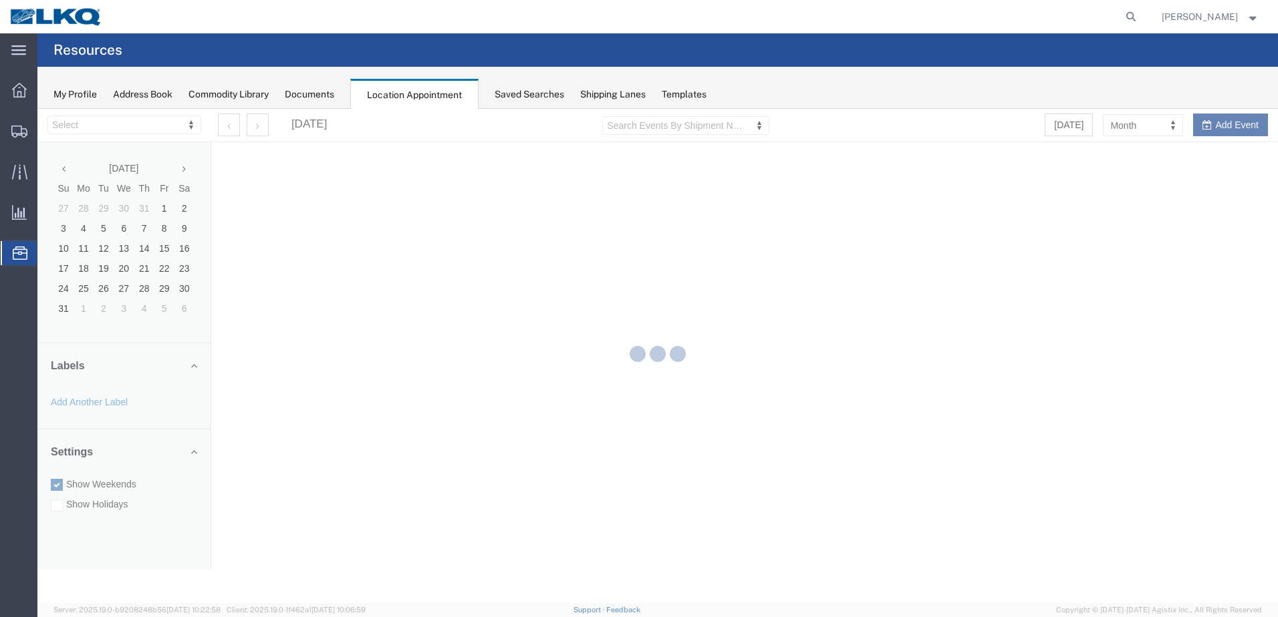
select select "27660"
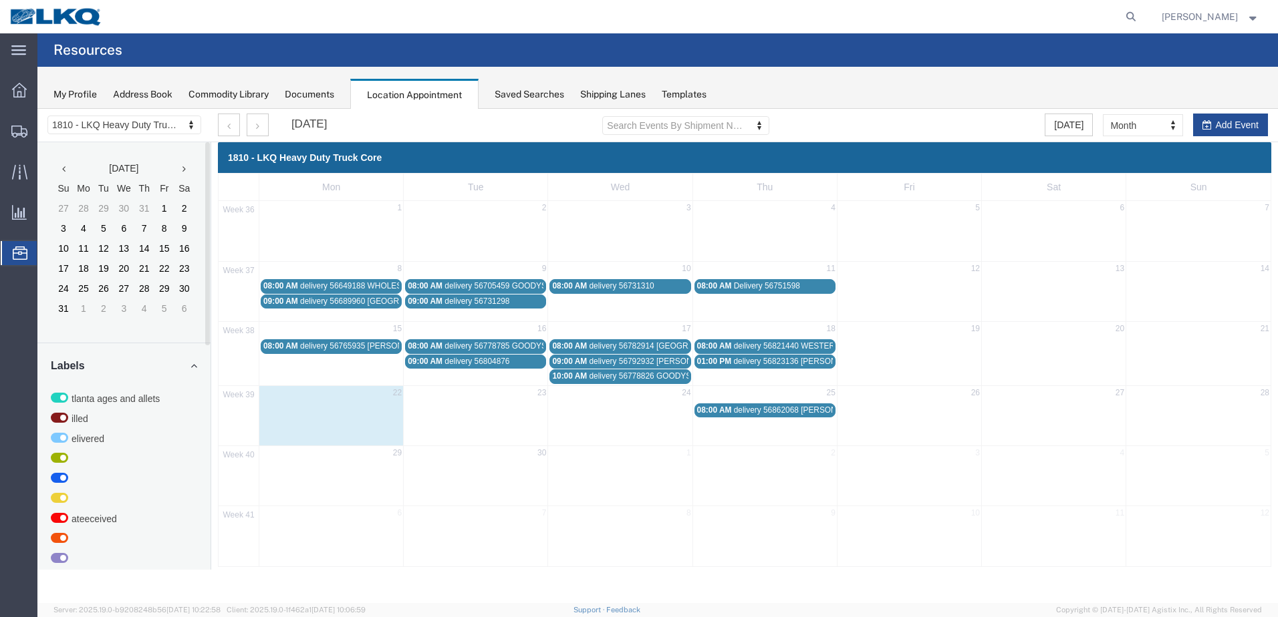
click at [642, 380] on span "delivery 56778826 GOODYS" at bounding box center [640, 376] width 102 height 9
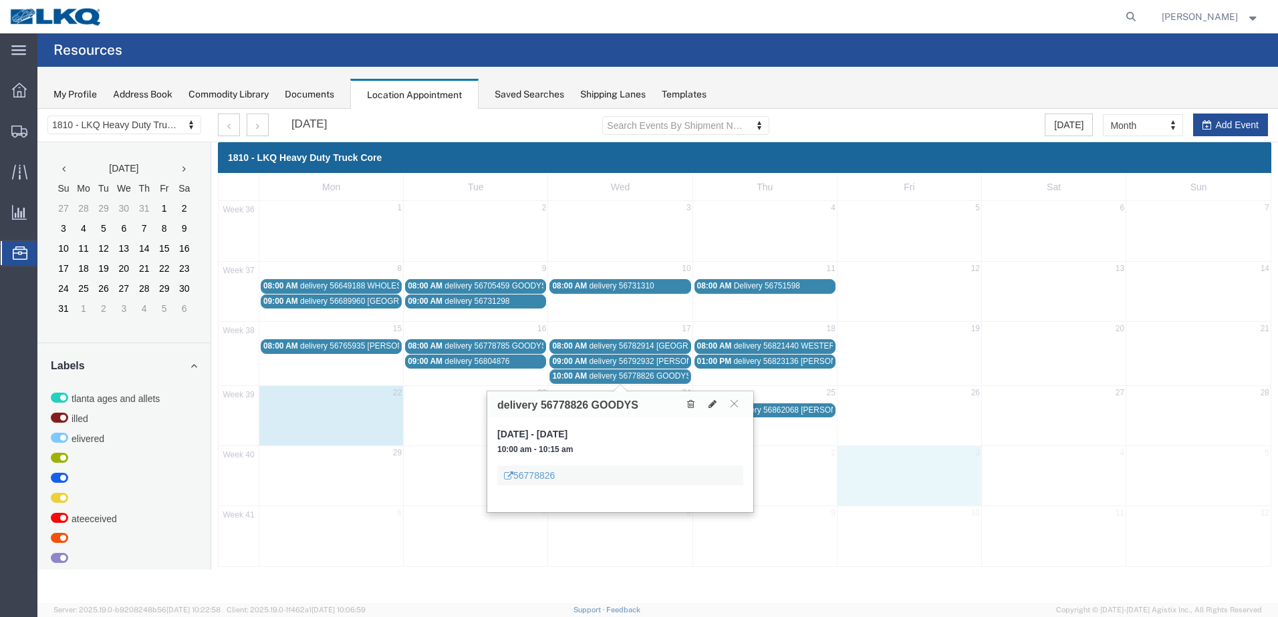
click at [946, 482] on div "40 29 30 1 2 3 4 5" at bounding box center [744, 476] width 1052 height 60
select select "1"
select select
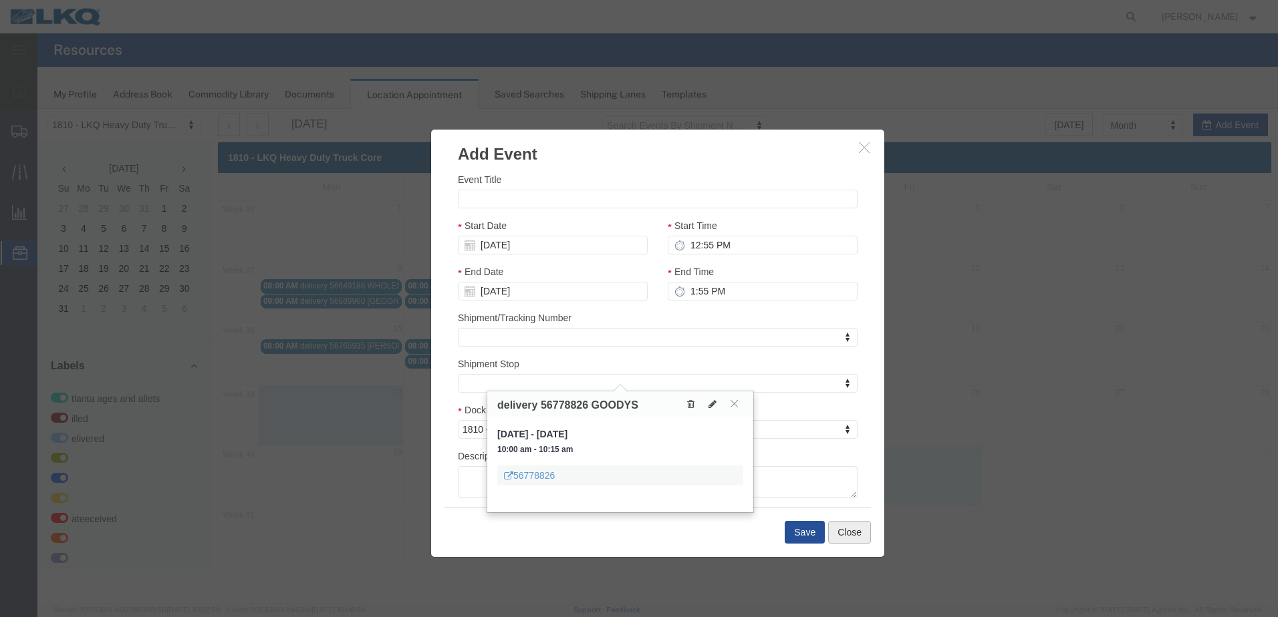
click at [844, 533] on button "Close" at bounding box center [849, 532] width 43 height 23
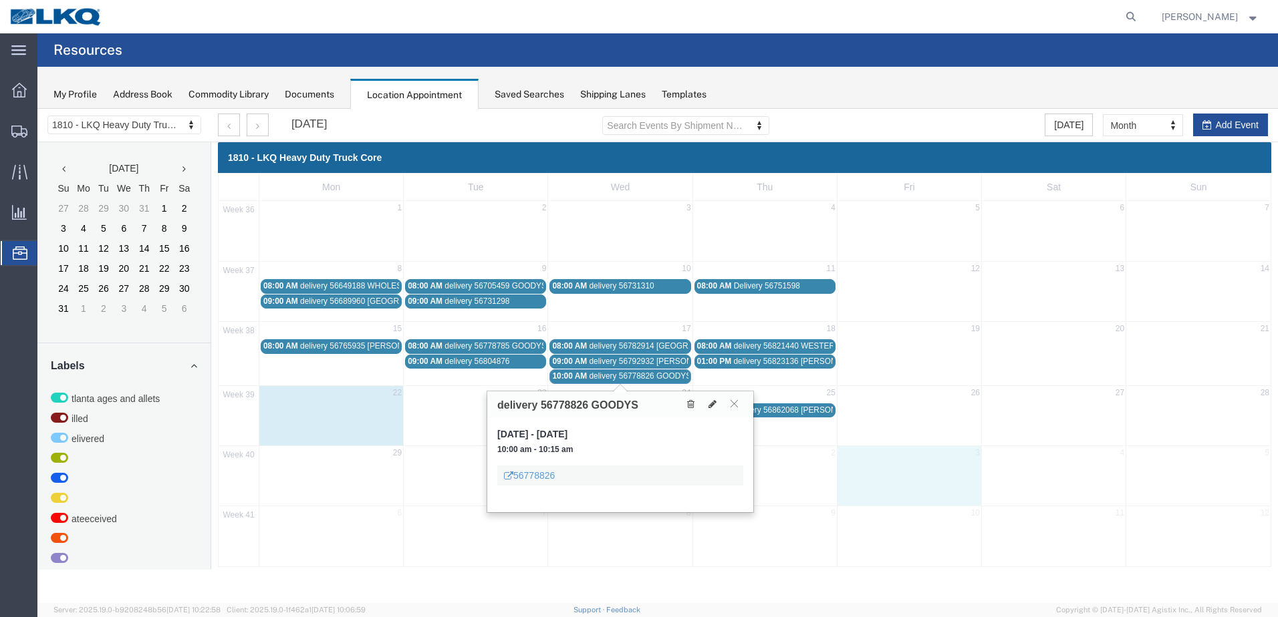
click at [930, 470] on div "40 29 30 1 2 3 4 5" at bounding box center [744, 476] width 1052 height 60
select select "1"
select select
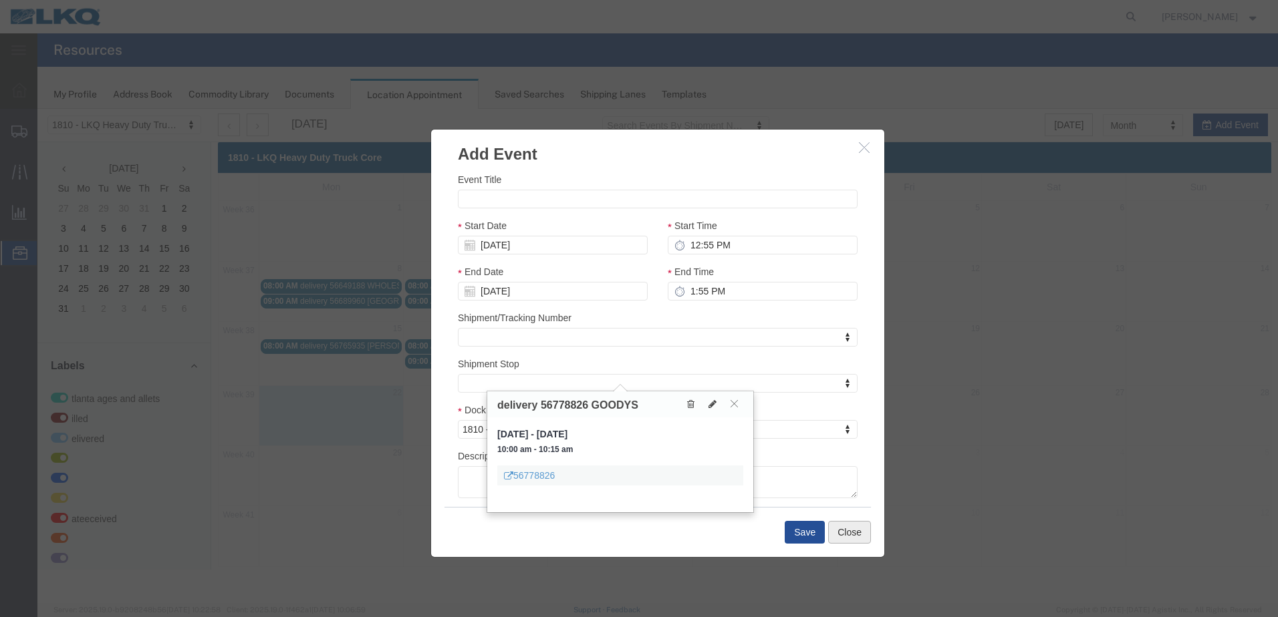
click at [843, 529] on button "Close" at bounding box center [849, 532] width 43 height 23
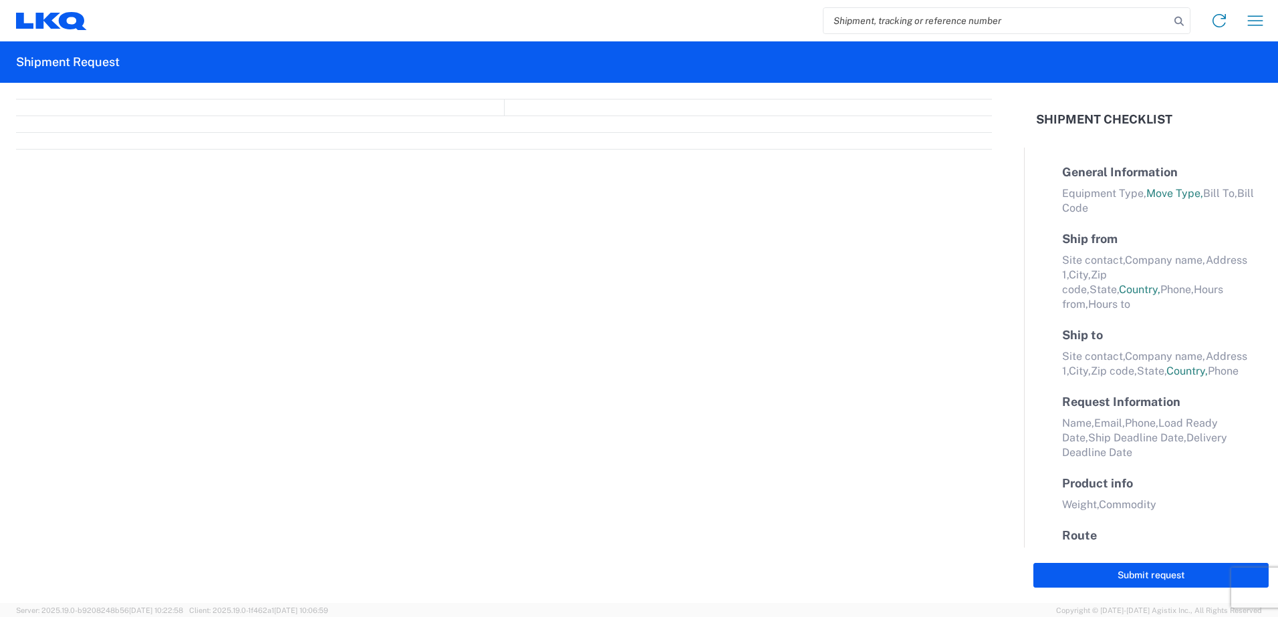
select select "FULL"
select select "LBS"
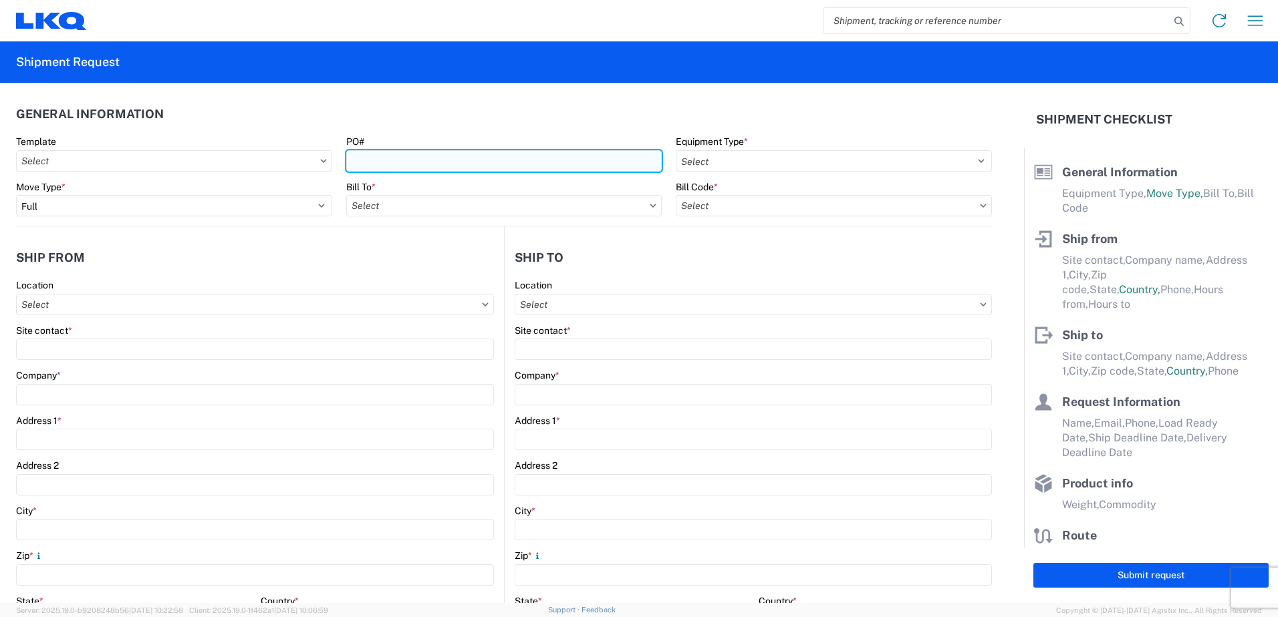
click at [379, 159] on input "PO#" at bounding box center [504, 160] width 316 height 21
click at [380, 164] on input "PO#" at bounding box center [504, 160] width 316 height 21
click at [352, 158] on input "978885" at bounding box center [504, 160] width 316 height 21
type input "9-78885"
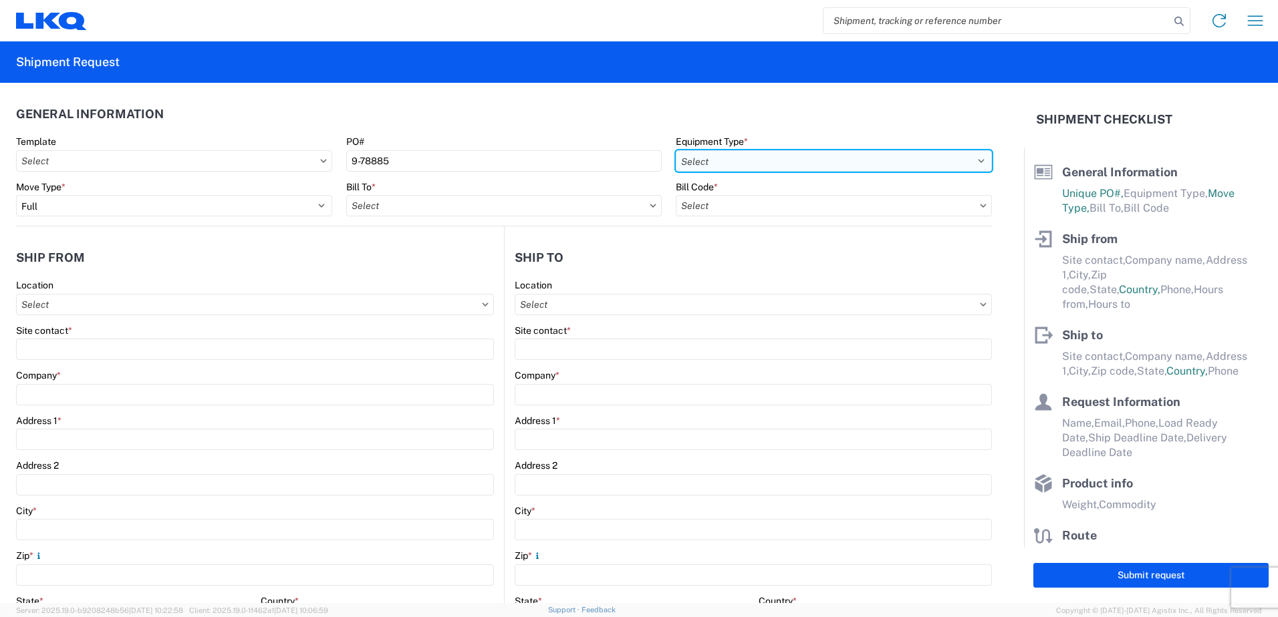
click at [971, 163] on select "Select 53’ Dry Van Flatbed Dropdeck (van) Lowboy (flatbed) Rail" at bounding box center [834, 160] width 316 height 21
select select "STDV"
click at [676, 150] on select "Select 53’ Dry Van Flatbed Dropdeck (van) Lowboy (flatbed) Rail" at bounding box center [834, 160] width 316 height 21
click at [366, 210] on input "text" at bounding box center [504, 205] width 316 height 21
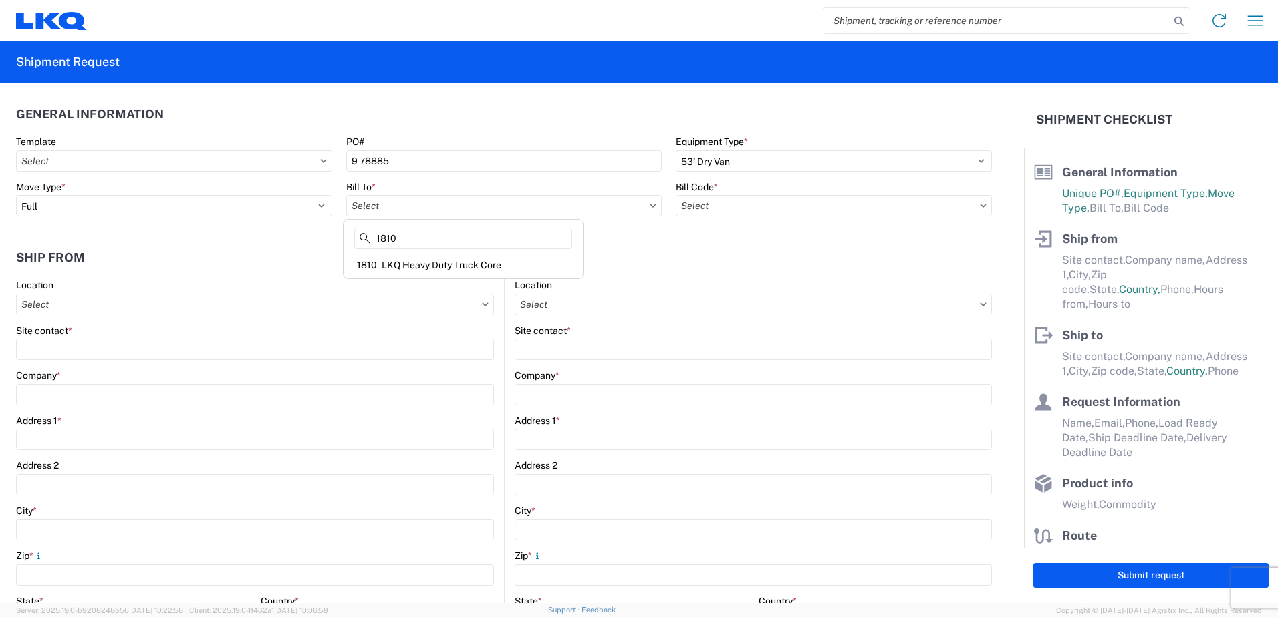
type input "1810"
